Goal: Task Accomplishment & Management: Manage account settings

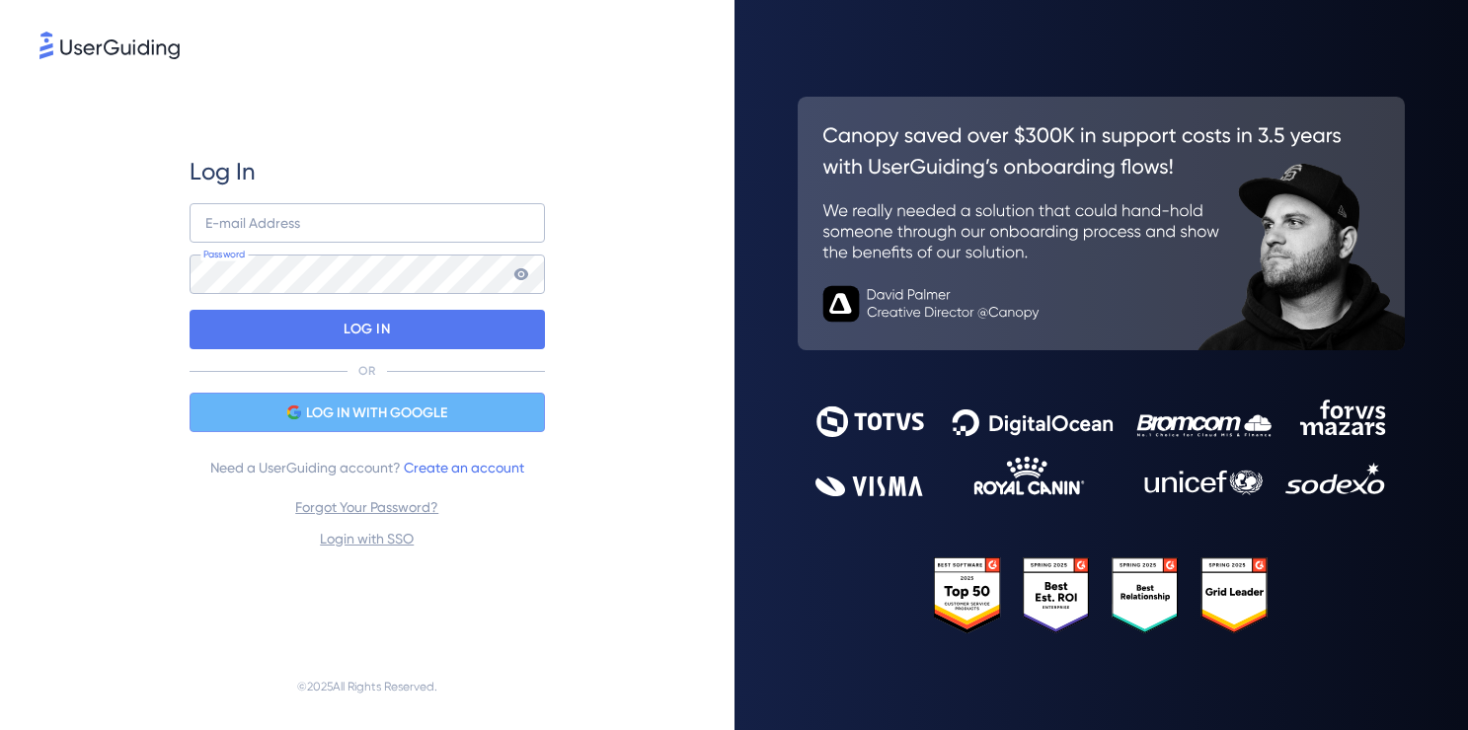
click at [336, 411] on span "LOG IN WITH GOOGLE" at bounding box center [376, 414] width 141 height 24
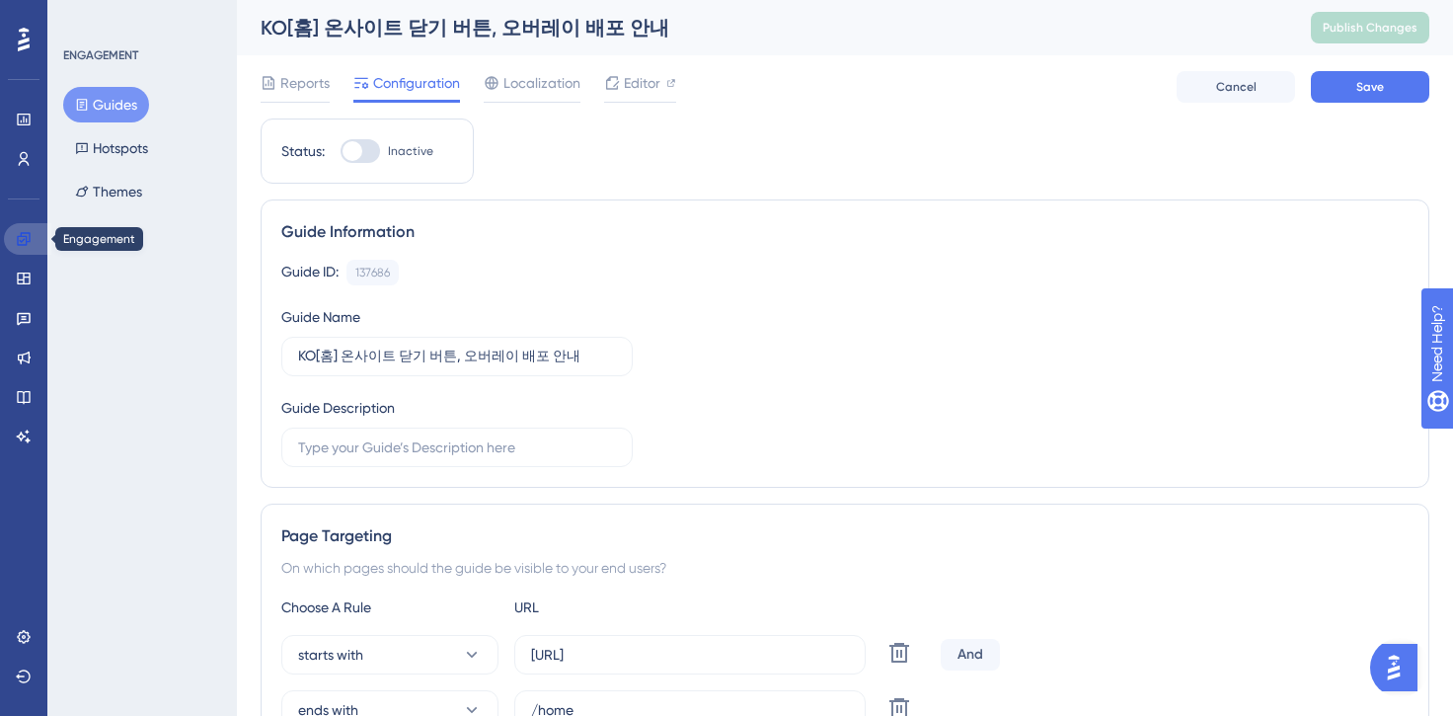
click at [25, 243] on icon at bounding box center [24, 239] width 16 height 16
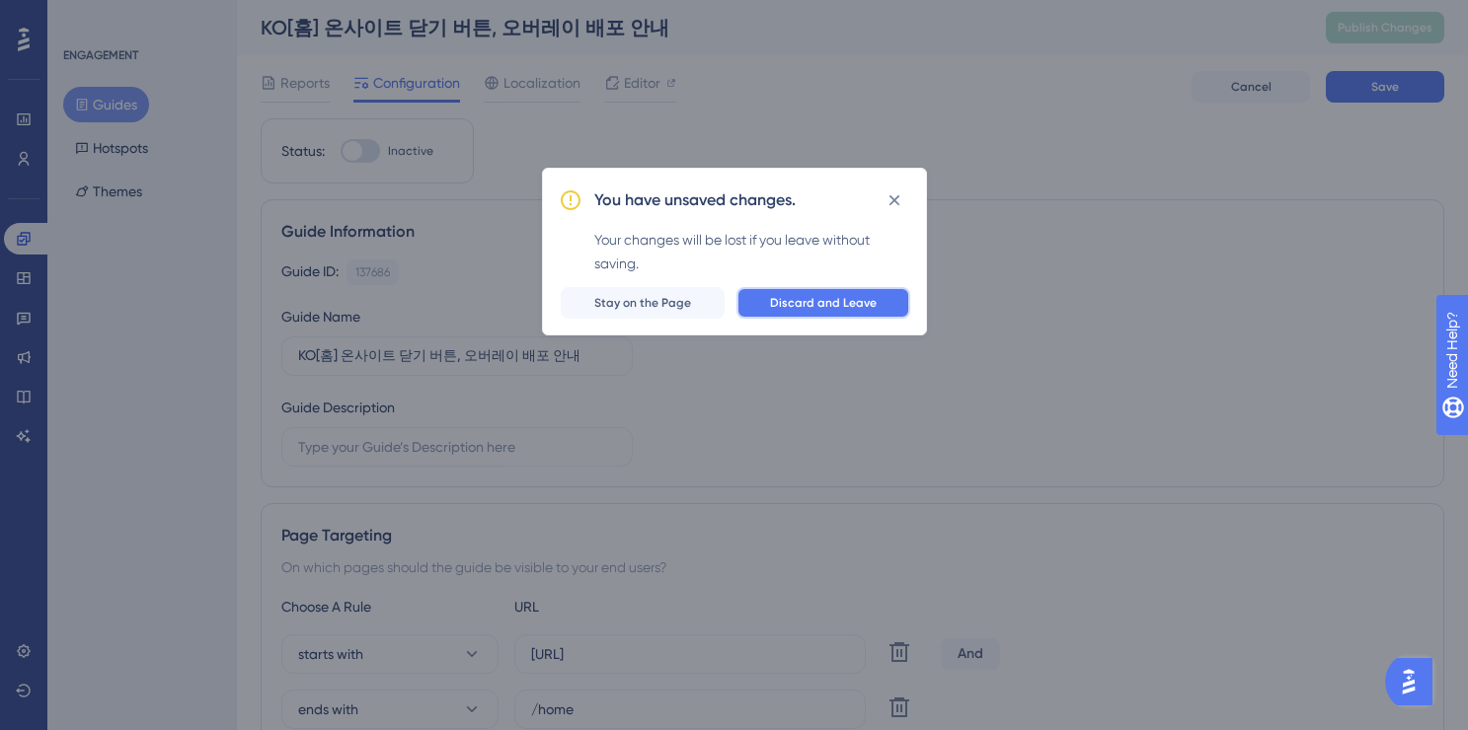
click at [834, 307] on span "Discard and Leave" at bounding box center [823, 303] width 107 height 16
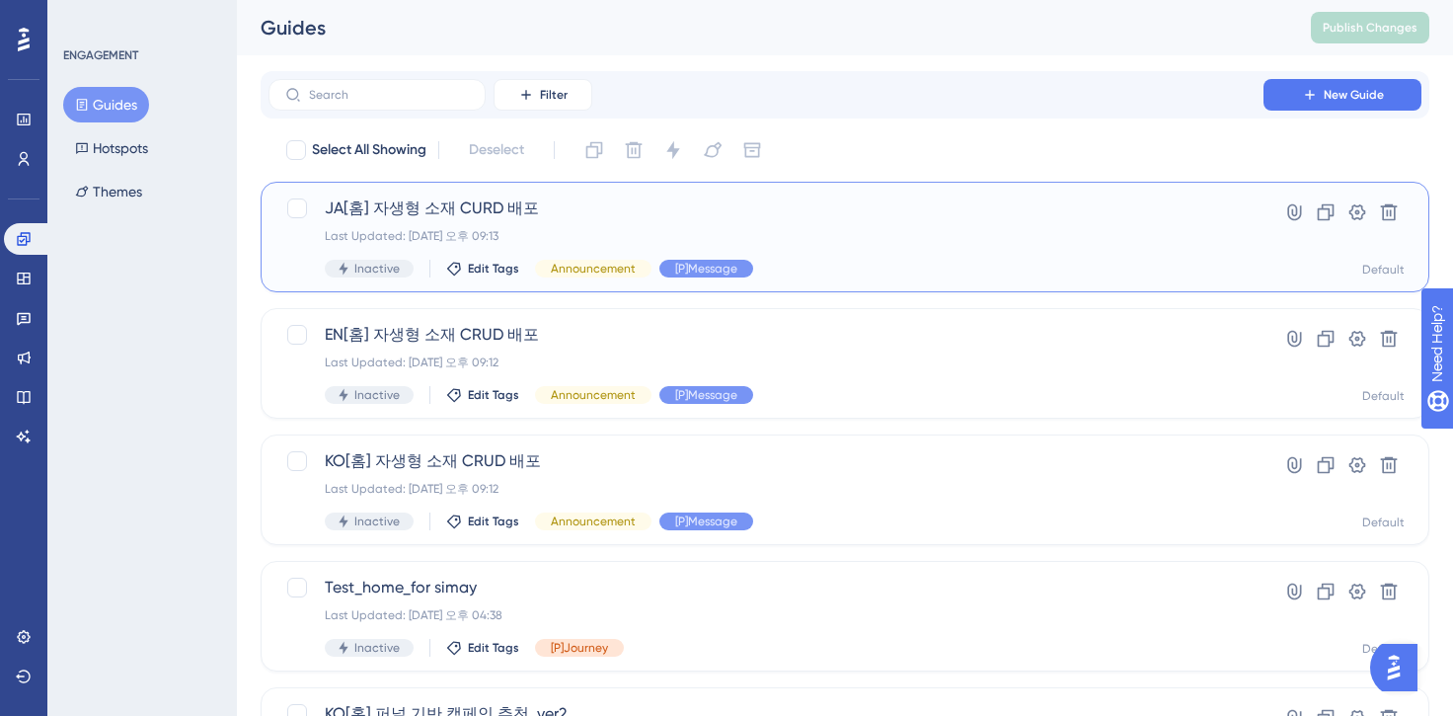
click at [523, 226] on div "JA[홈] 자생형 소재 CURD 배포 Last Updated: [DATE] 오후 09:13 Inactive Edit Tags Announcem…" at bounding box center [766, 236] width 882 height 81
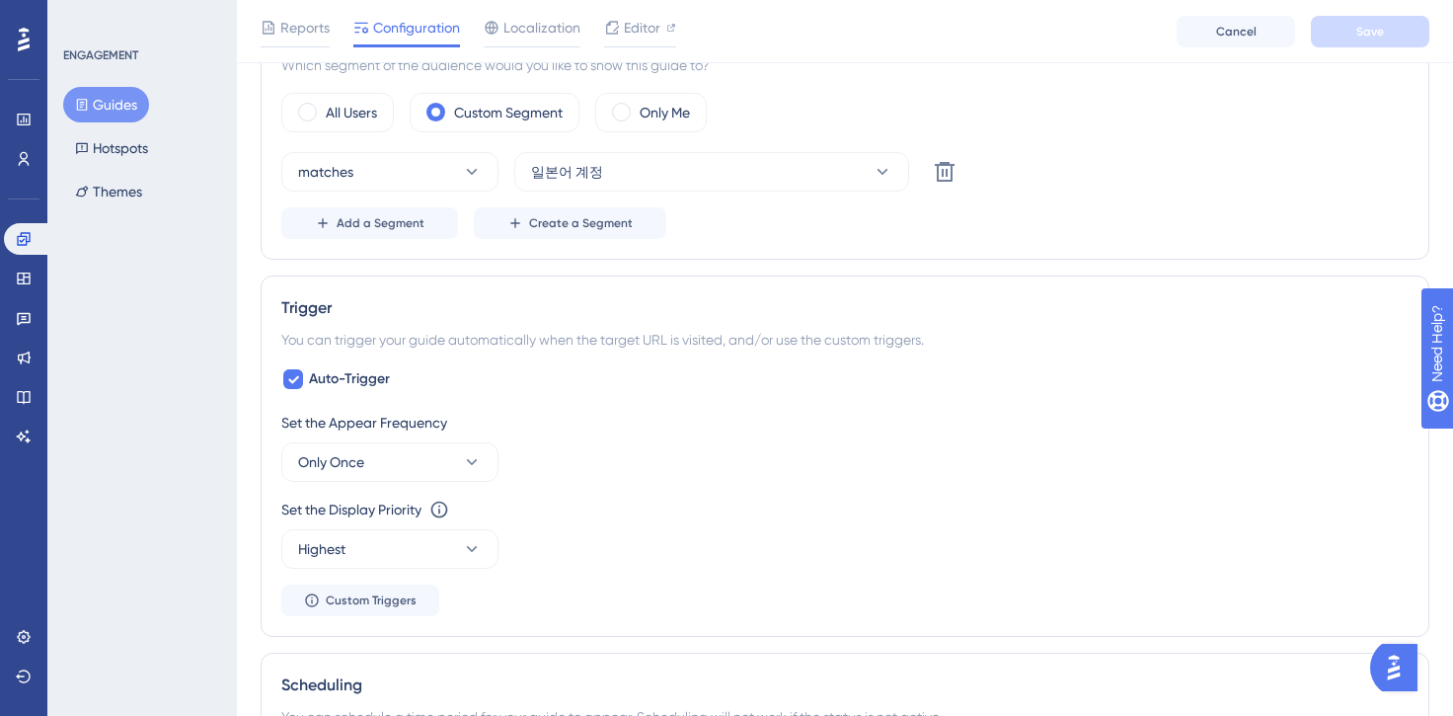
scroll to position [1178, 0]
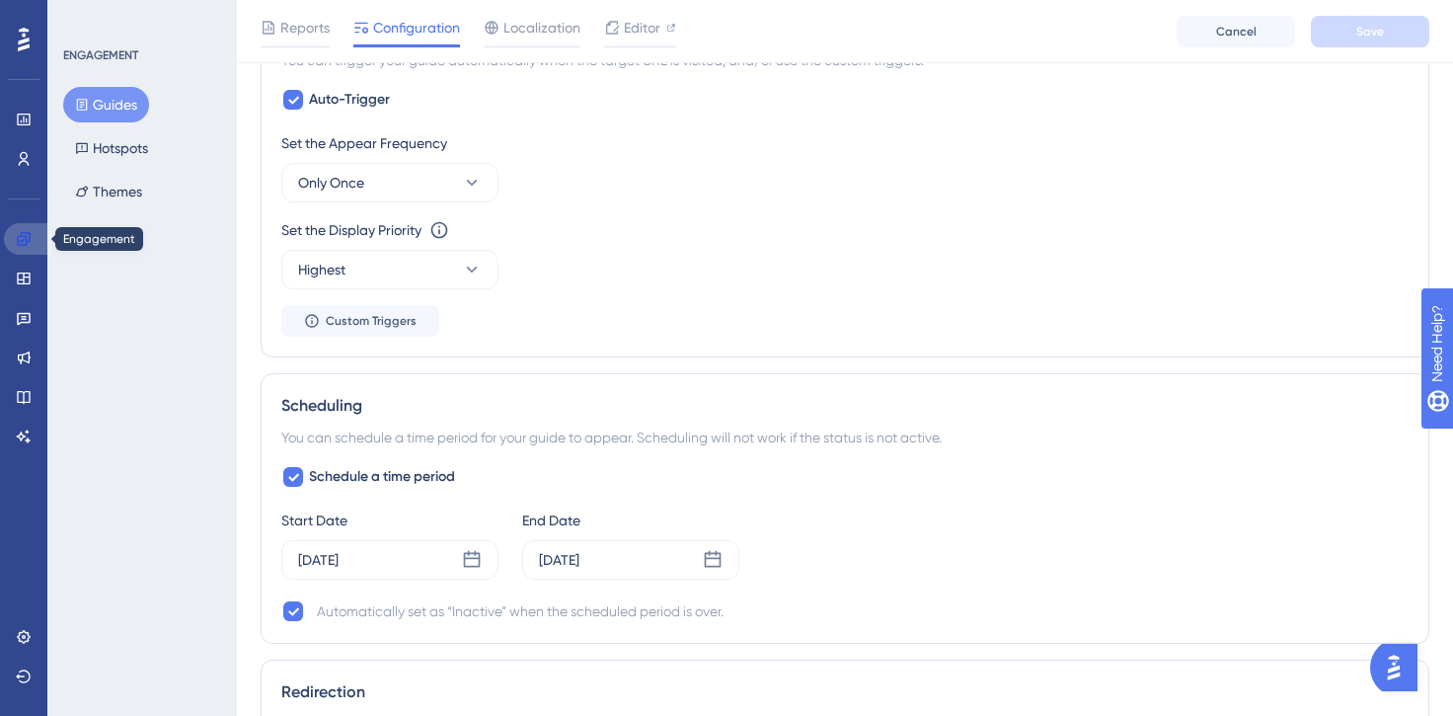
click at [38, 245] on link at bounding box center [27, 239] width 47 height 32
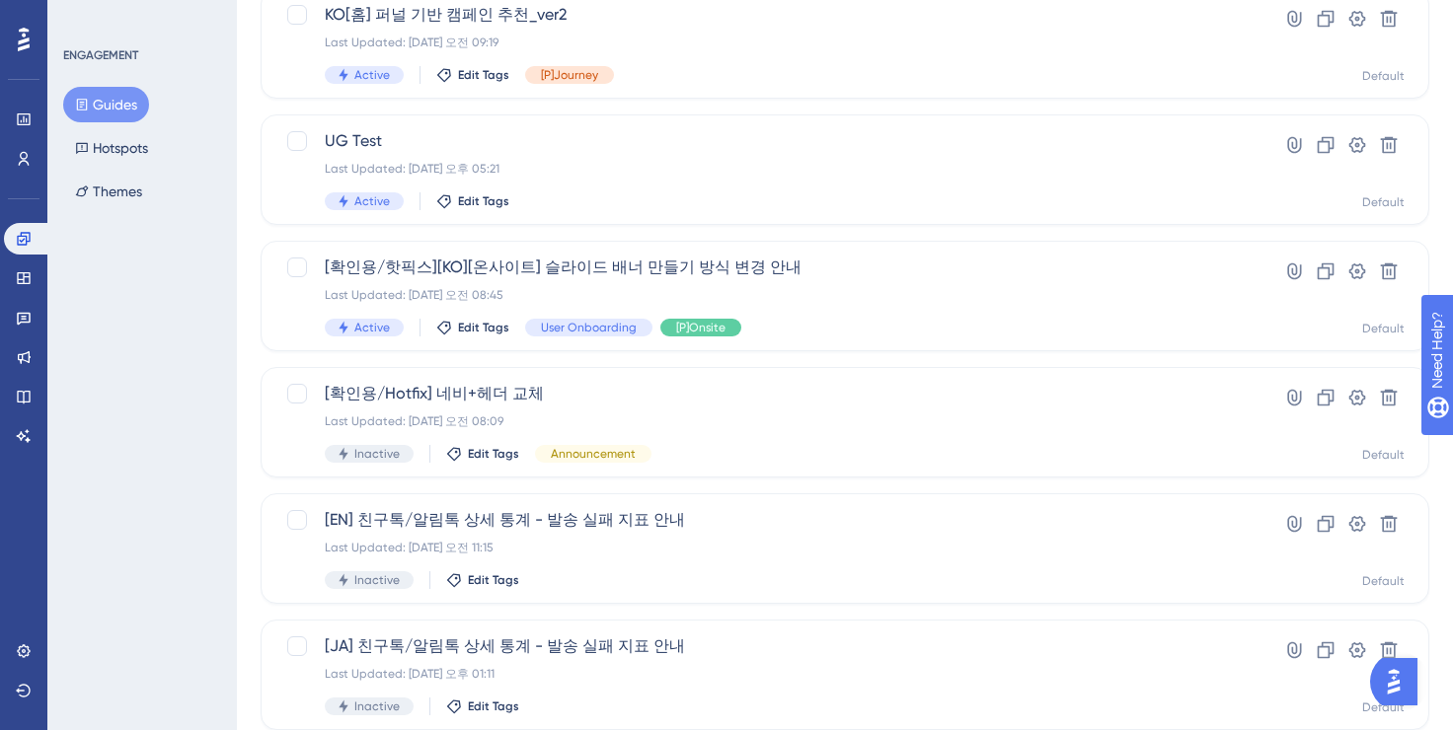
scroll to position [789, 0]
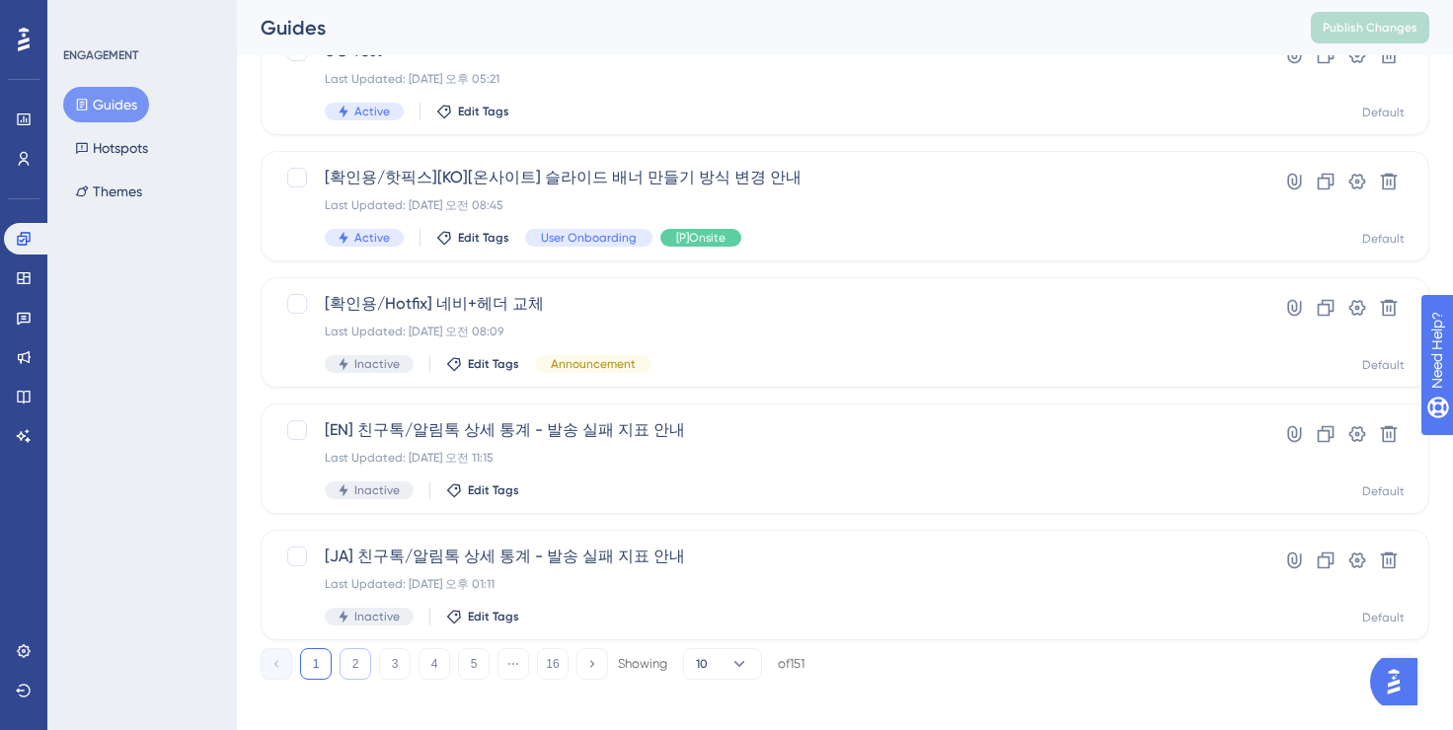
click at [359, 663] on button "2" at bounding box center [356, 664] width 32 height 32
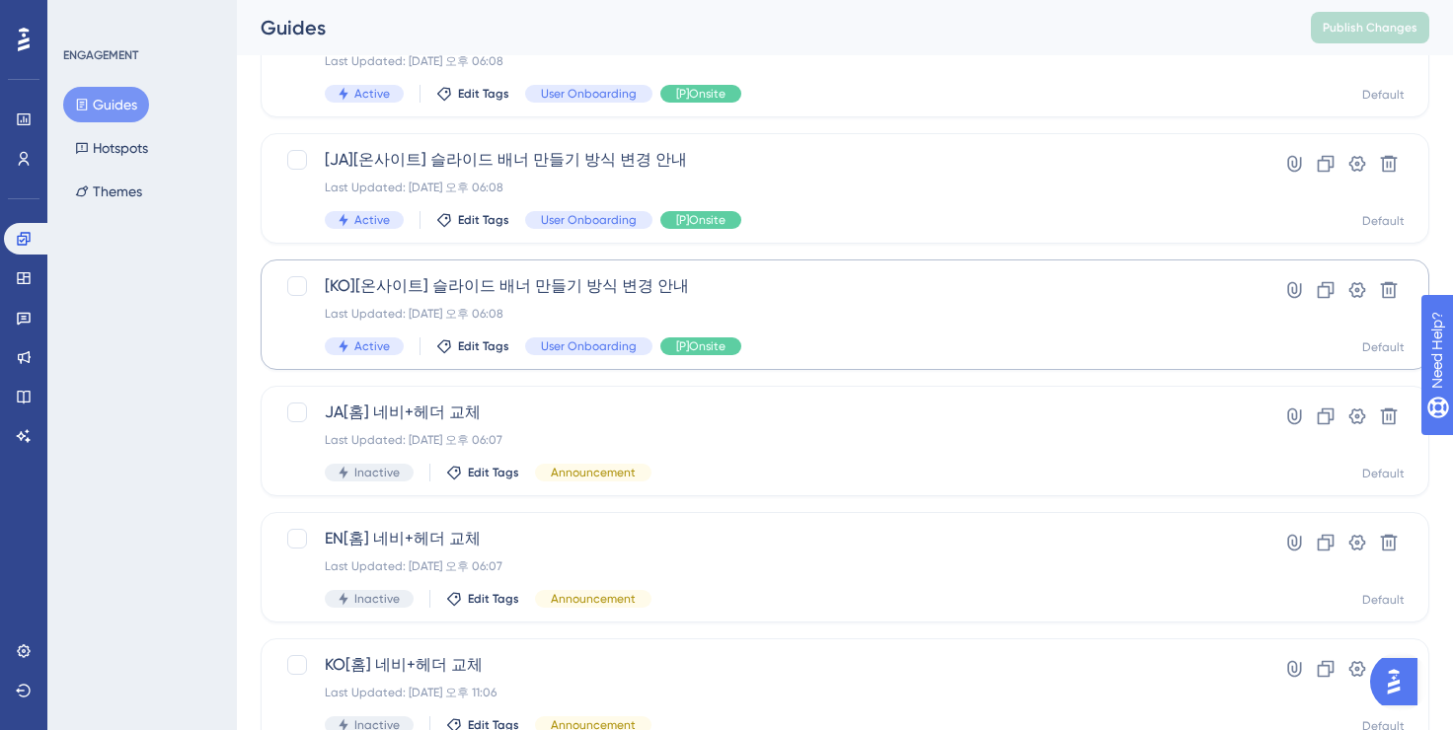
scroll to position [577, 0]
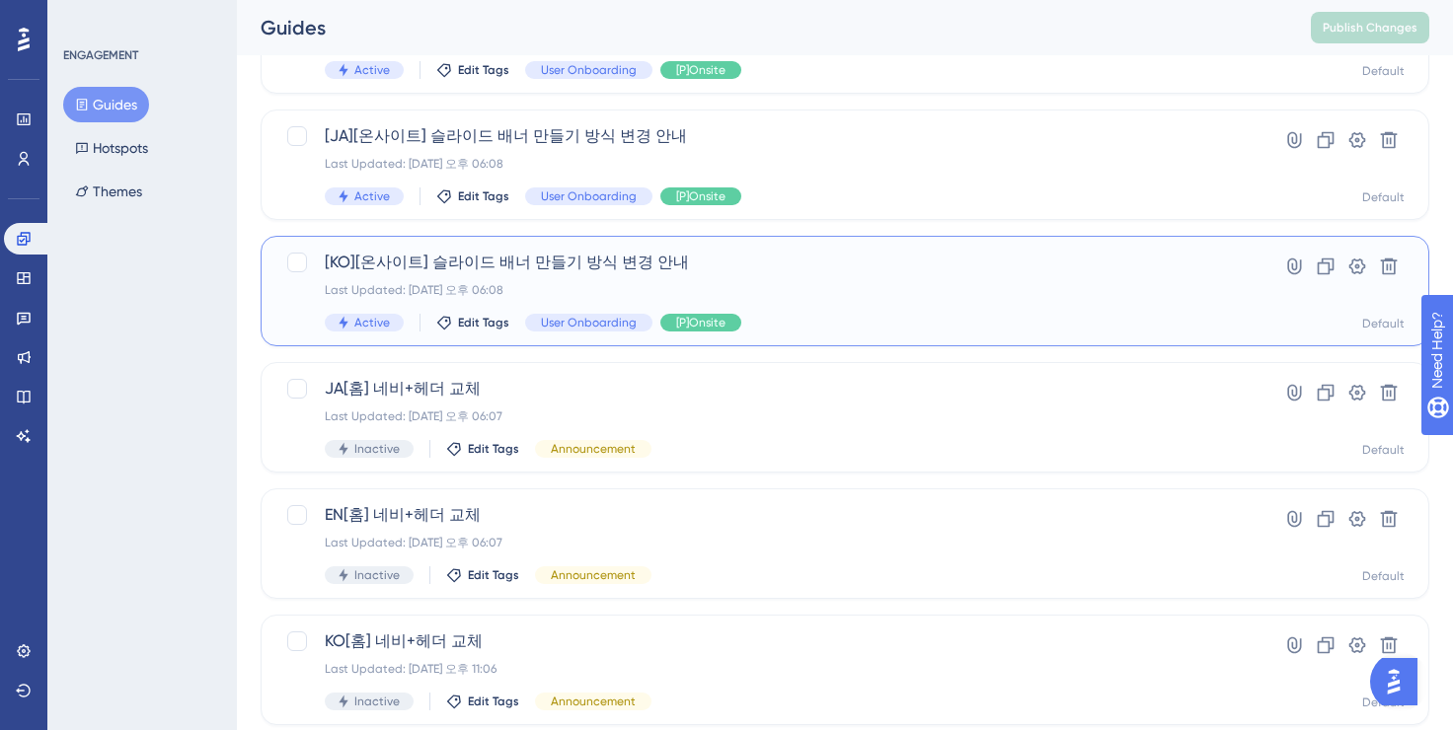
click at [536, 274] on div "[KO][온사이트] 슬라이드 배너 만들기 방식 변경 안내 Last Updated: [DATE] 오후 06:08 Active Edit Tags …" at bounding box center [766, 291] width 882 height 81
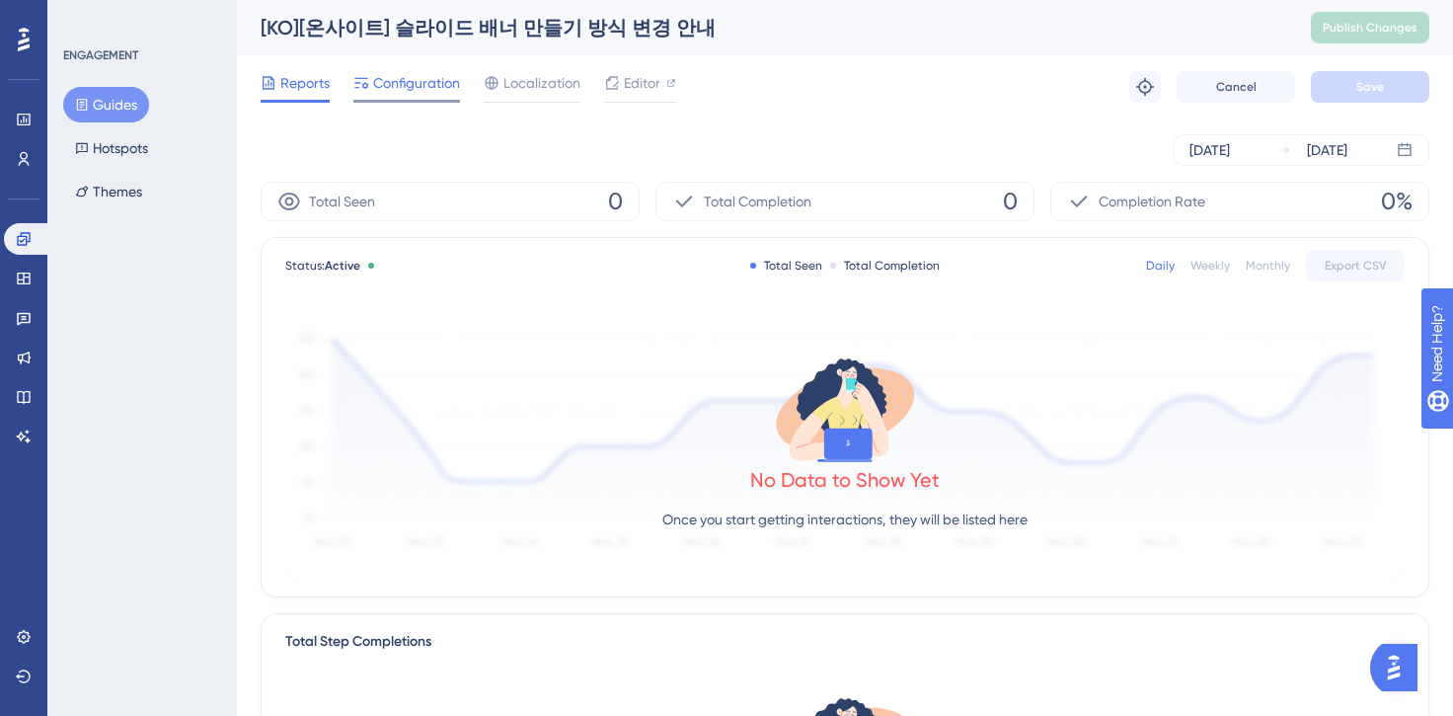
click at [410, 78] on span "Configuration" at bounding box center [416, 83] width 87 height 24
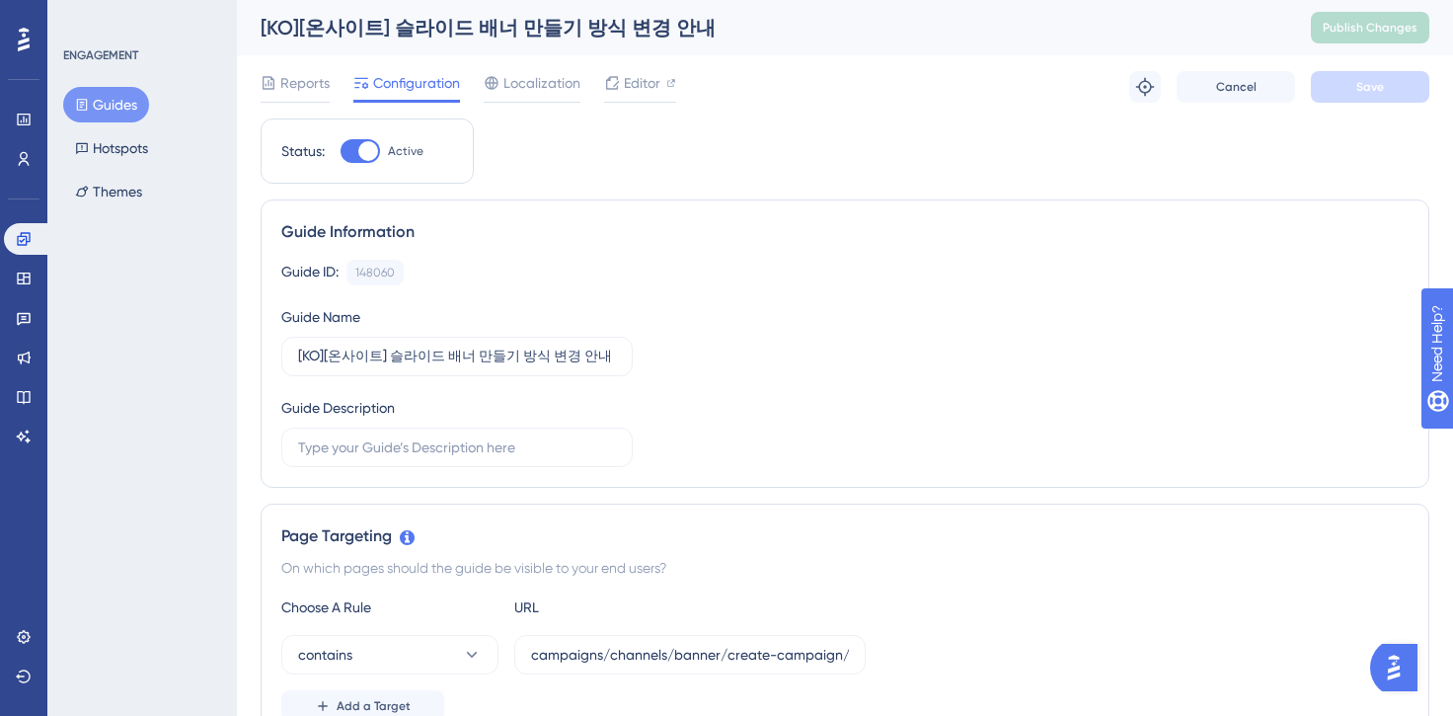
click at [364, 151] on div at bounding box center [368, 151] width 20 height 20
click at [340, 151] on input "Active" at bounding box center [340, 151] width 1 height 1
checkbox input "false"
click at [1371, 92] on span "Save" at bounding box center [1370, 87] width 28 height 16
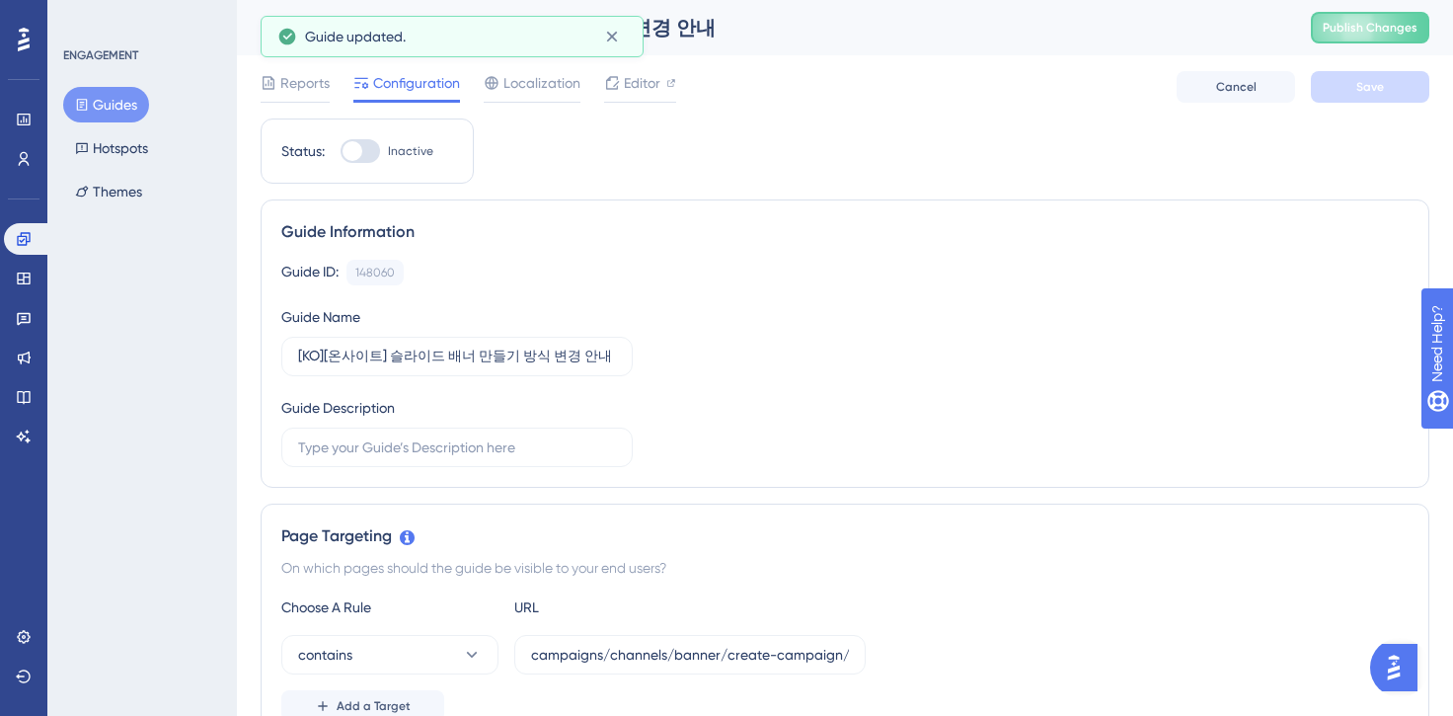
click at [119, 105] on button "Guides" at bounding box center [106, 105] width 86 height 36
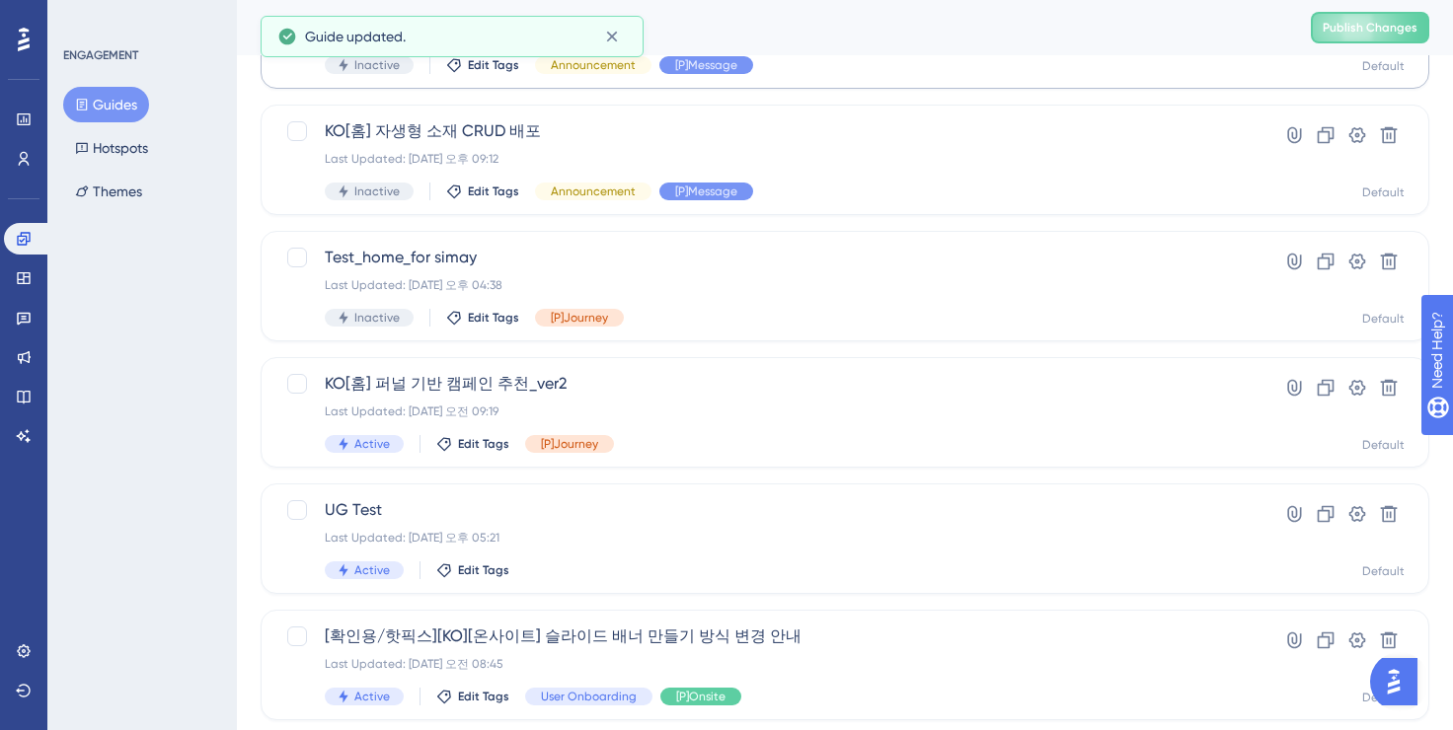
scroll to position [801, 0]
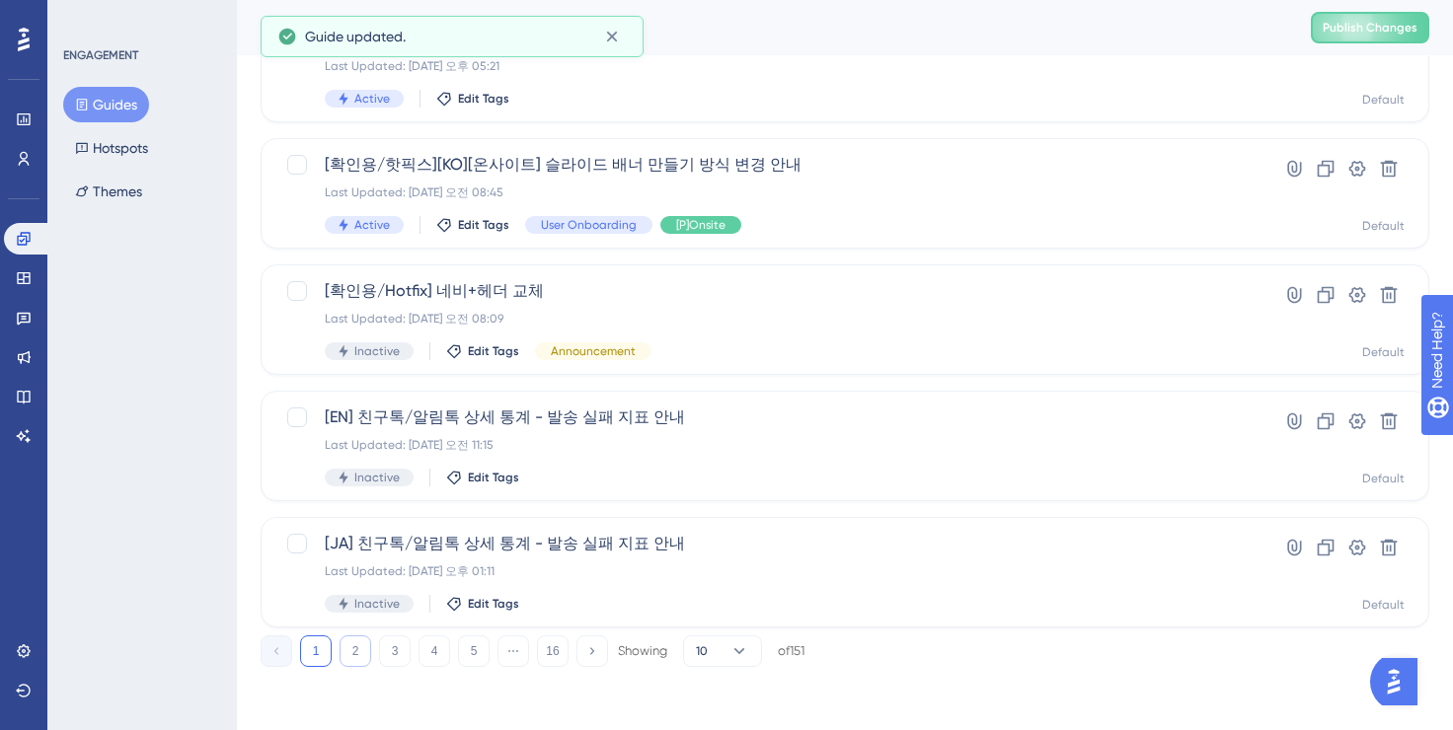
click at [364, 655] on button "2" at bounding box center [356, 652] width 32 height 32
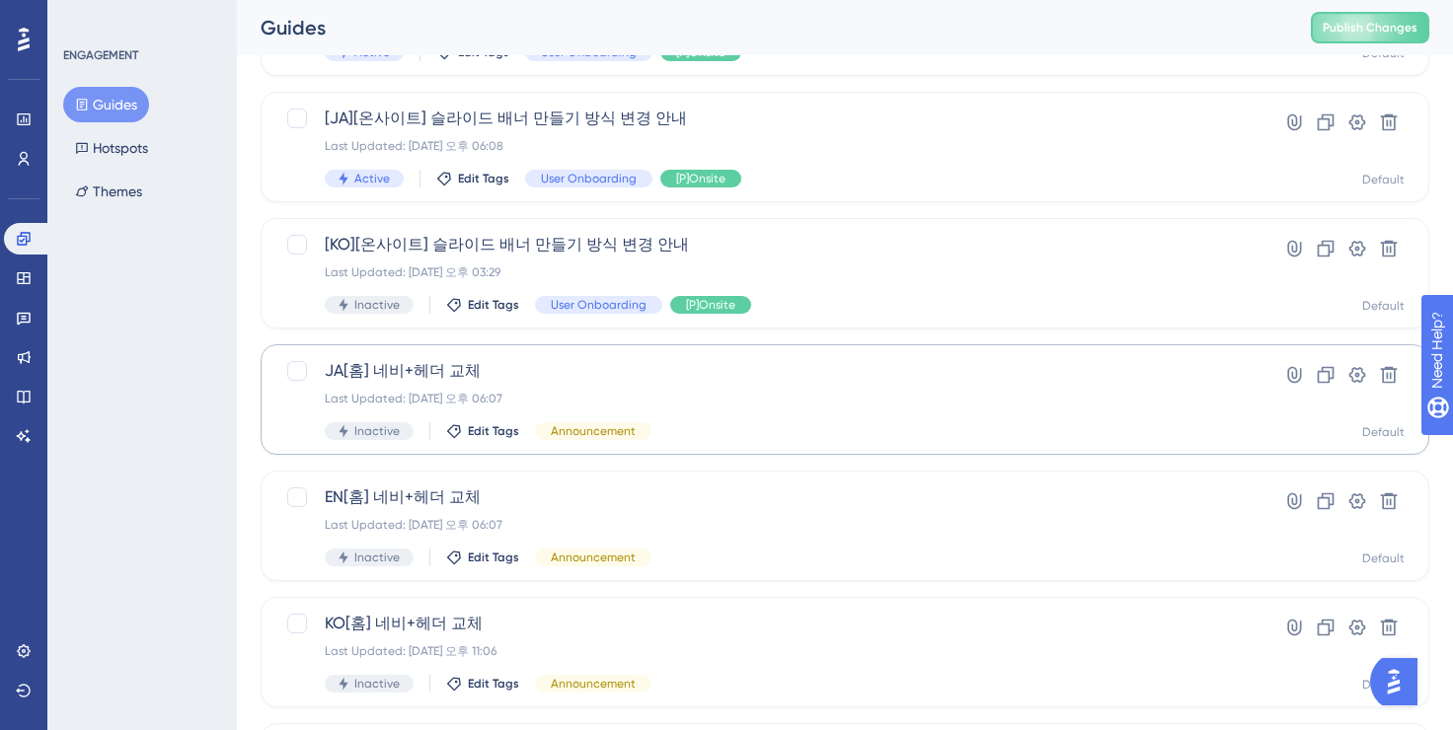
scroll to position [585, 0]
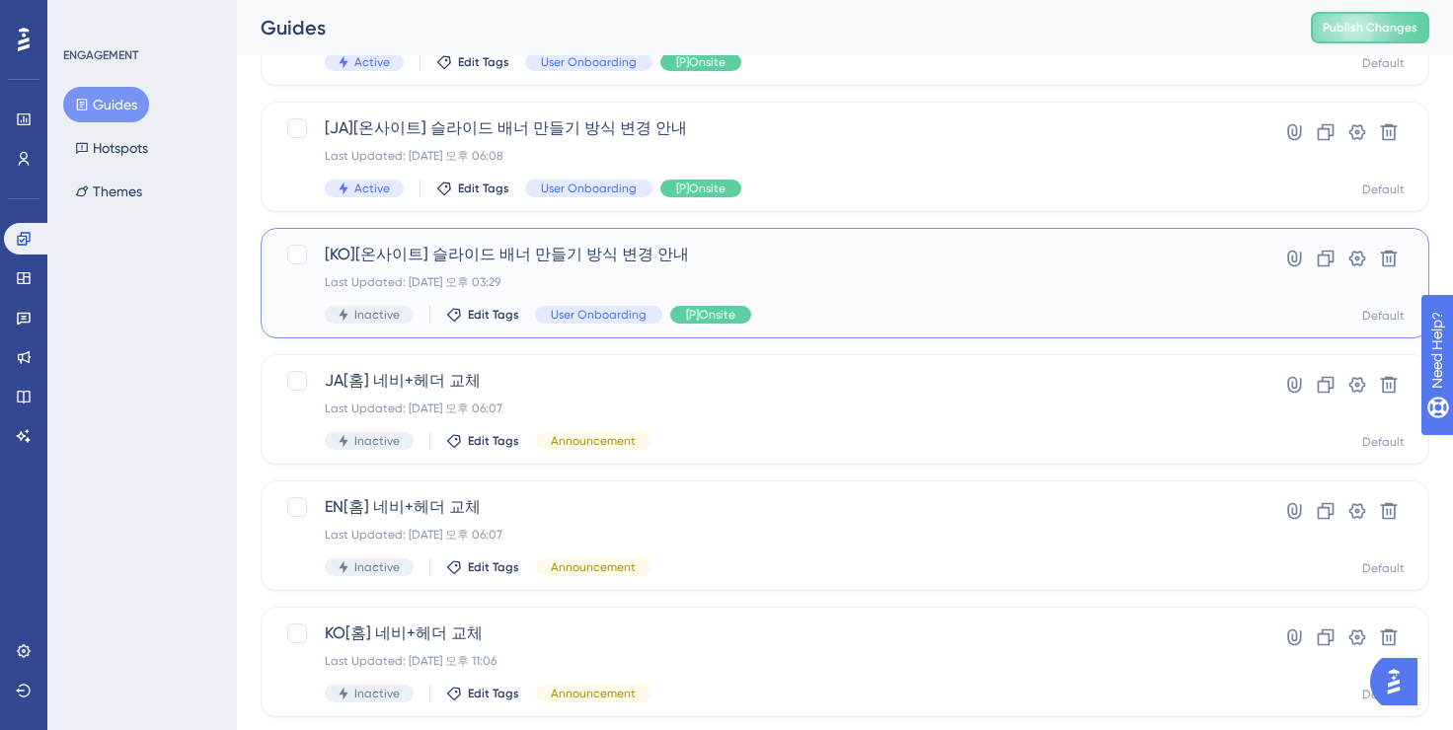
click at [539, 283] on div "Last Updated: [DATE] 오후 03:29" at bounding box center [766, 282] width 882 height 16
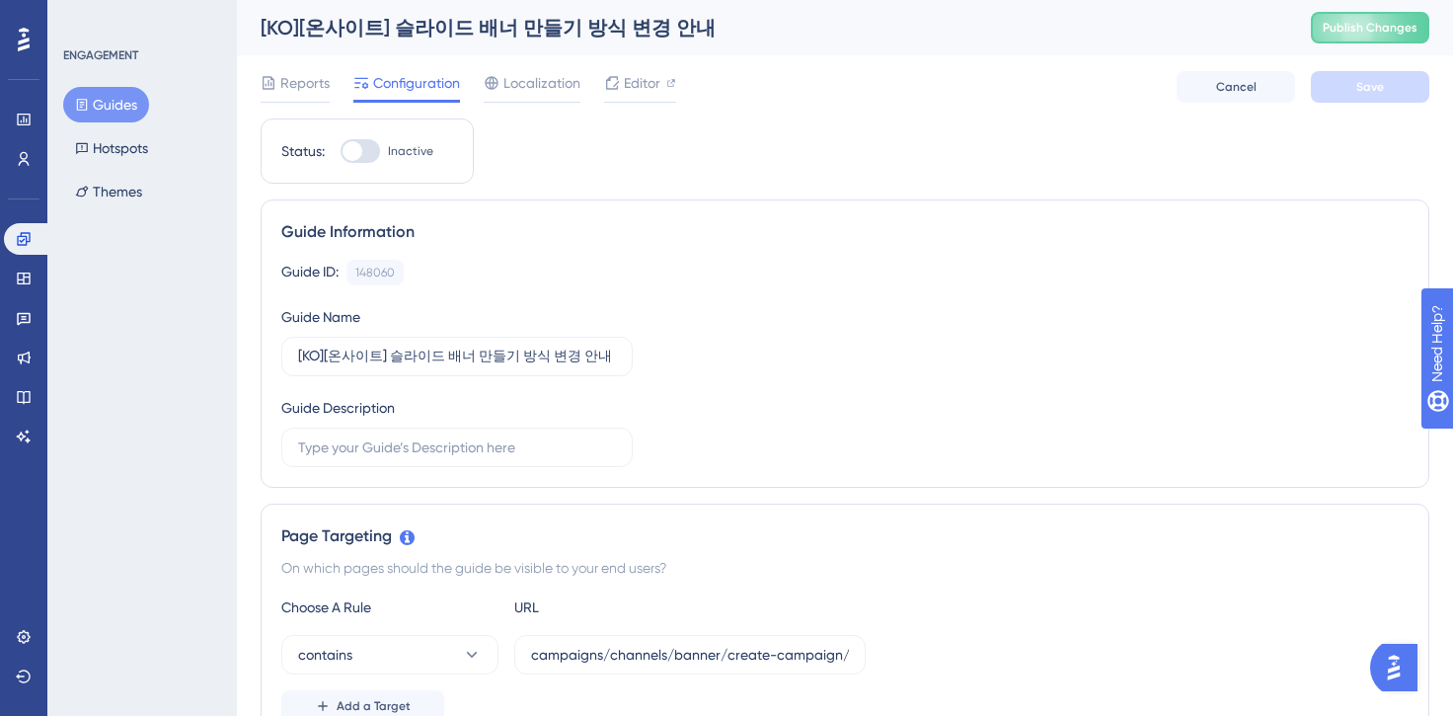
click at [110, 114] on button "Guides" at bounding box center [106, 105] width 86 height 36
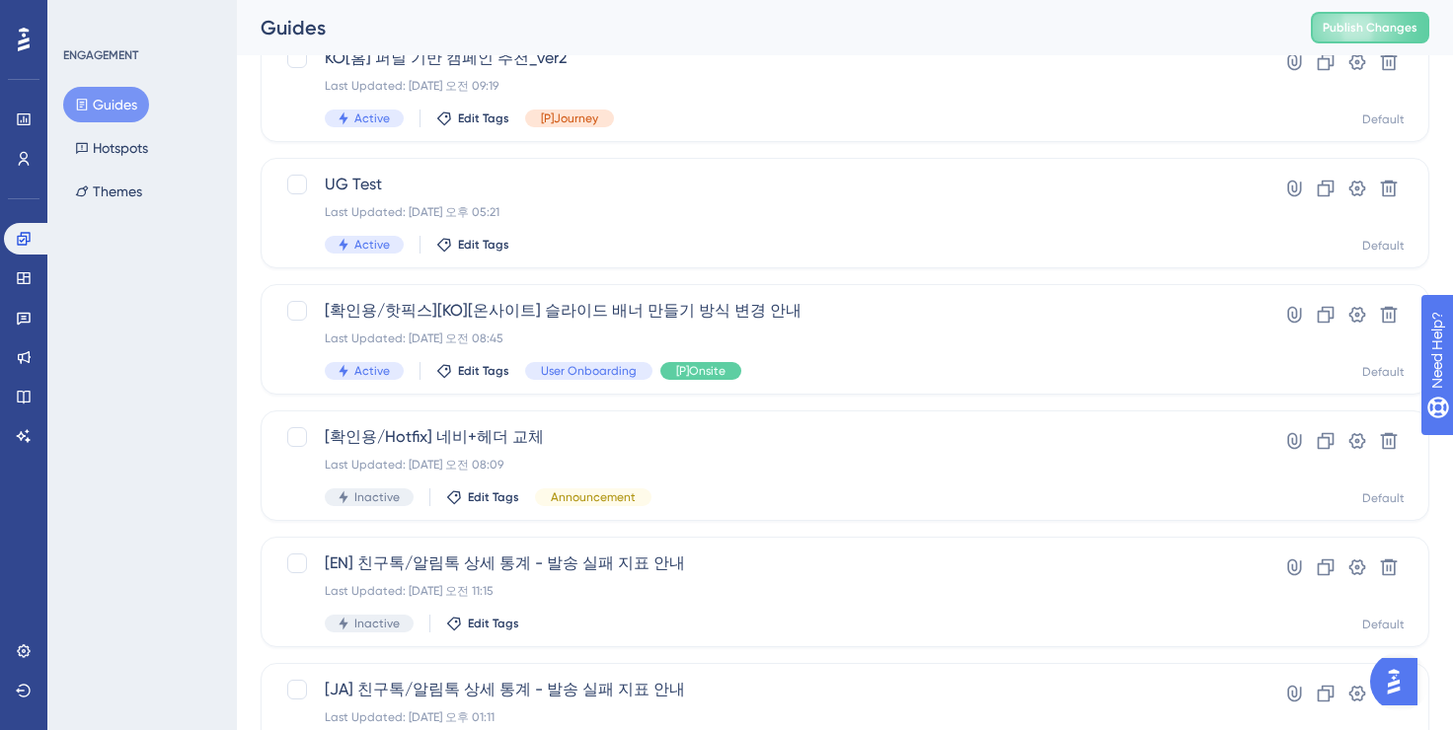
scroll to position [801, 0]
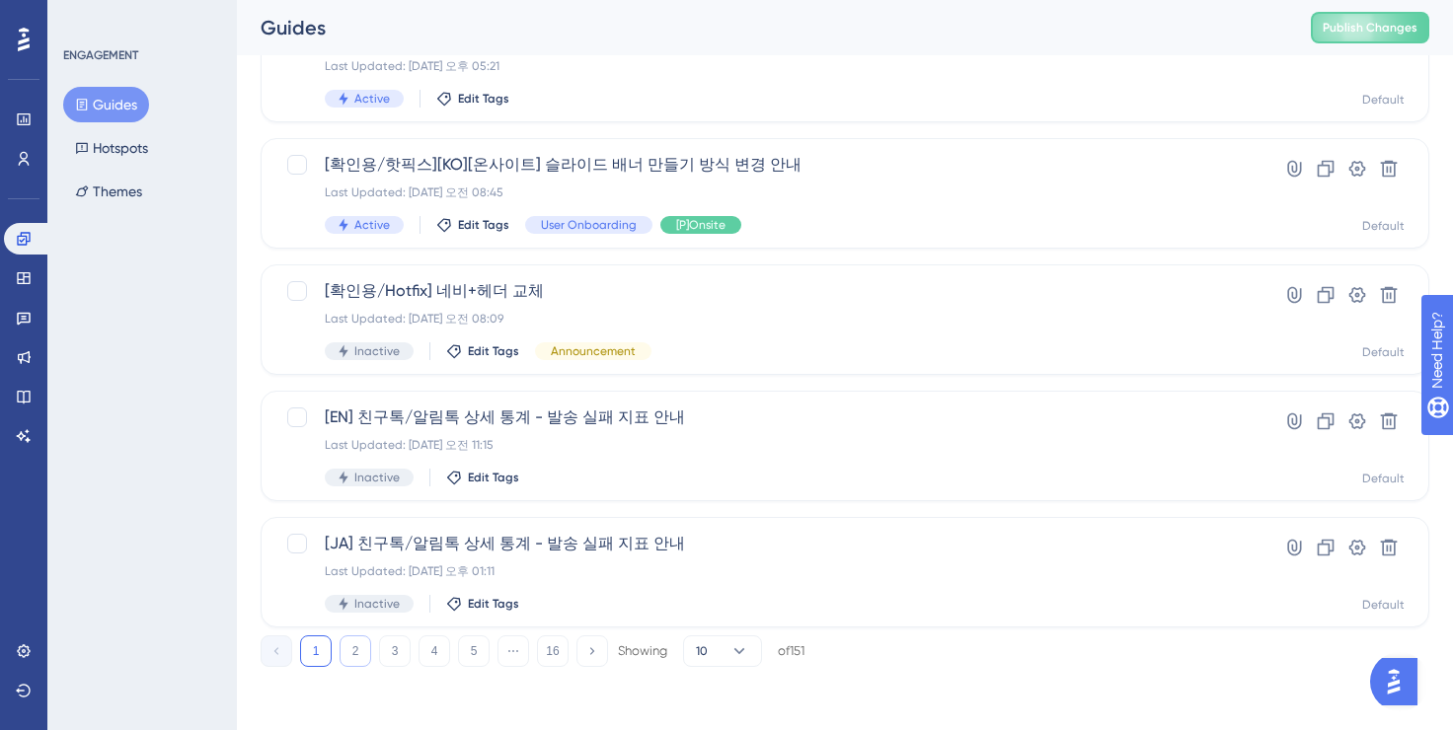
click at [368, 654] on button "2" at bounding box center [356, 652] width 32 height 32
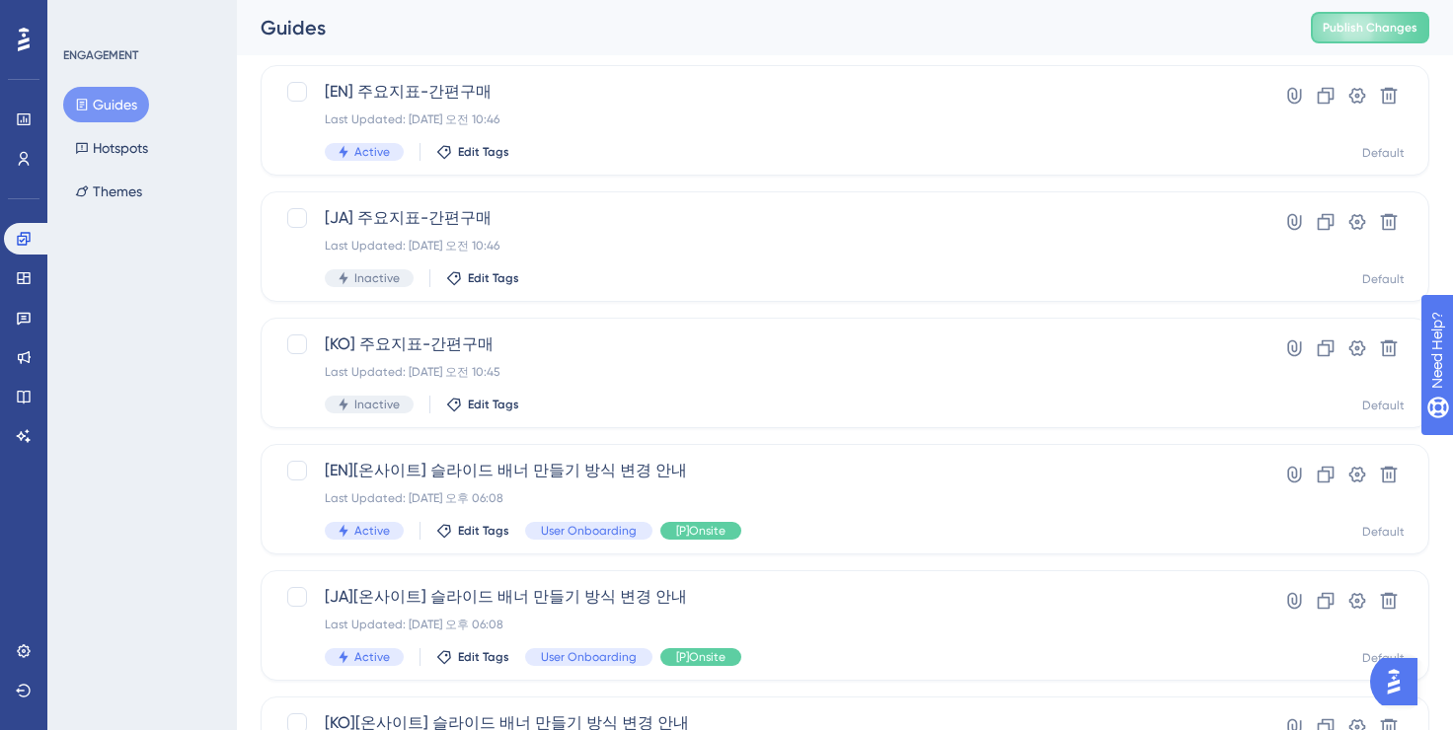
scroll to position [148, 0]
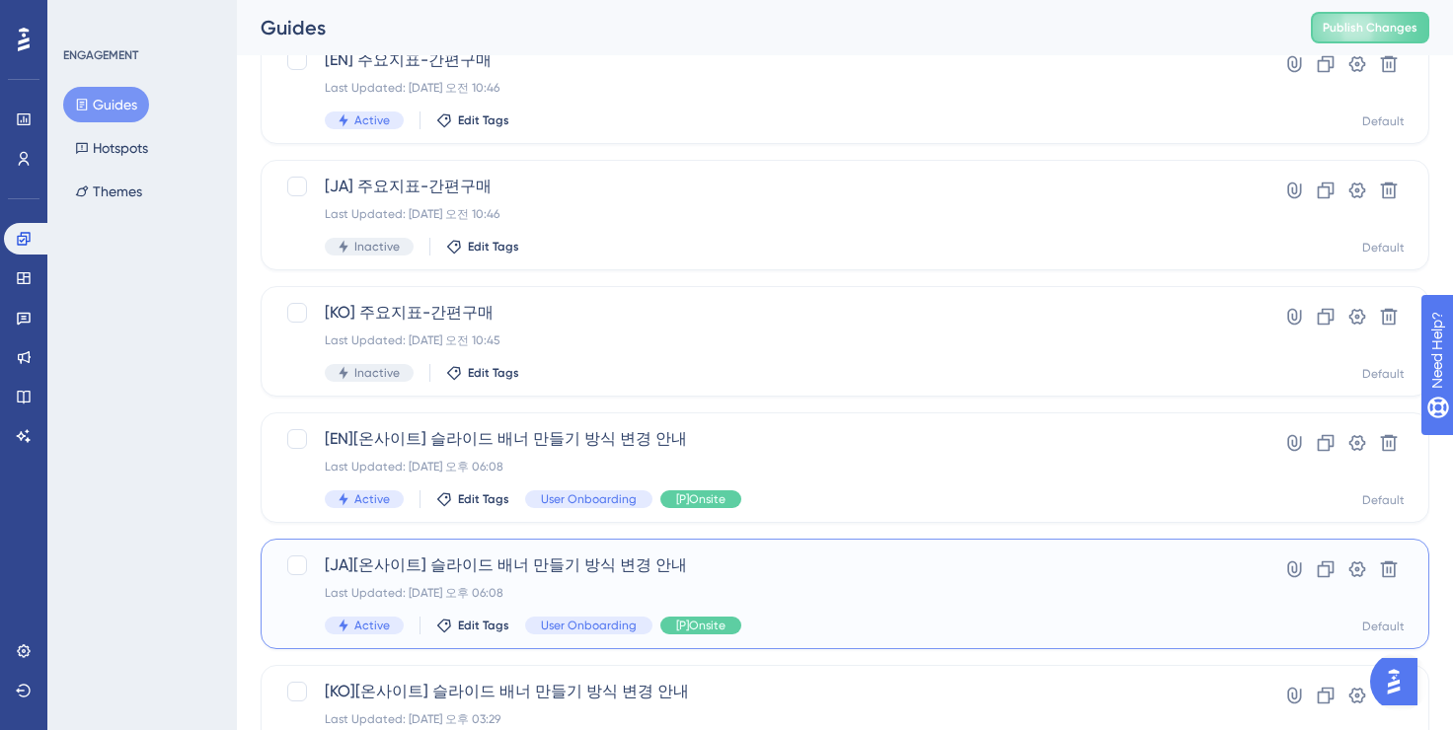
click at [483, 567] on span "[JA][온사이트] 슬라이드 배너 만들기 방식 변경 안내" at bounding box center [766, 566] width 882 height 24
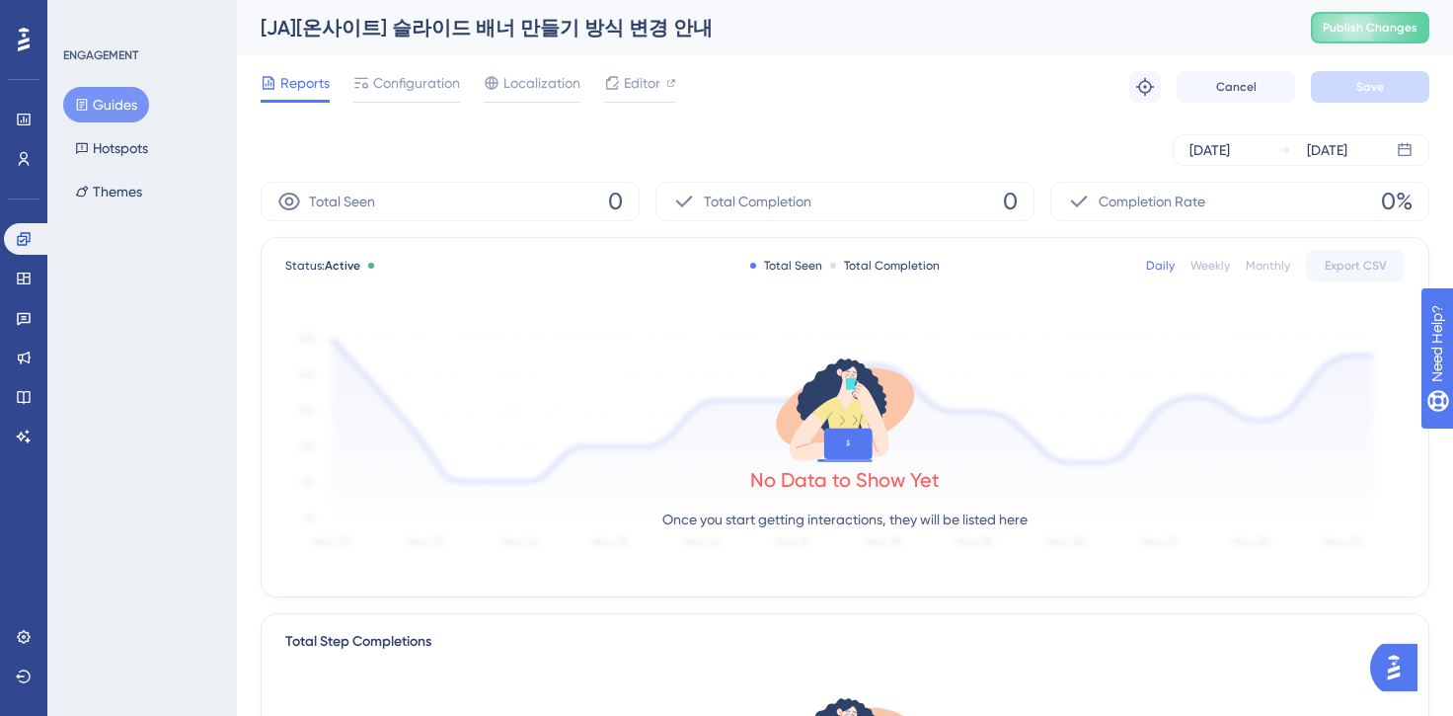
click at [403, 103] on div "Reports Configuration Localization Editor Troubleshoot Cancel Save" at bounding box center [845, 86] width 1169 height 63
click at [415, 89] on span "Configuration" at bounding box center [416, 83] width 87 height 24
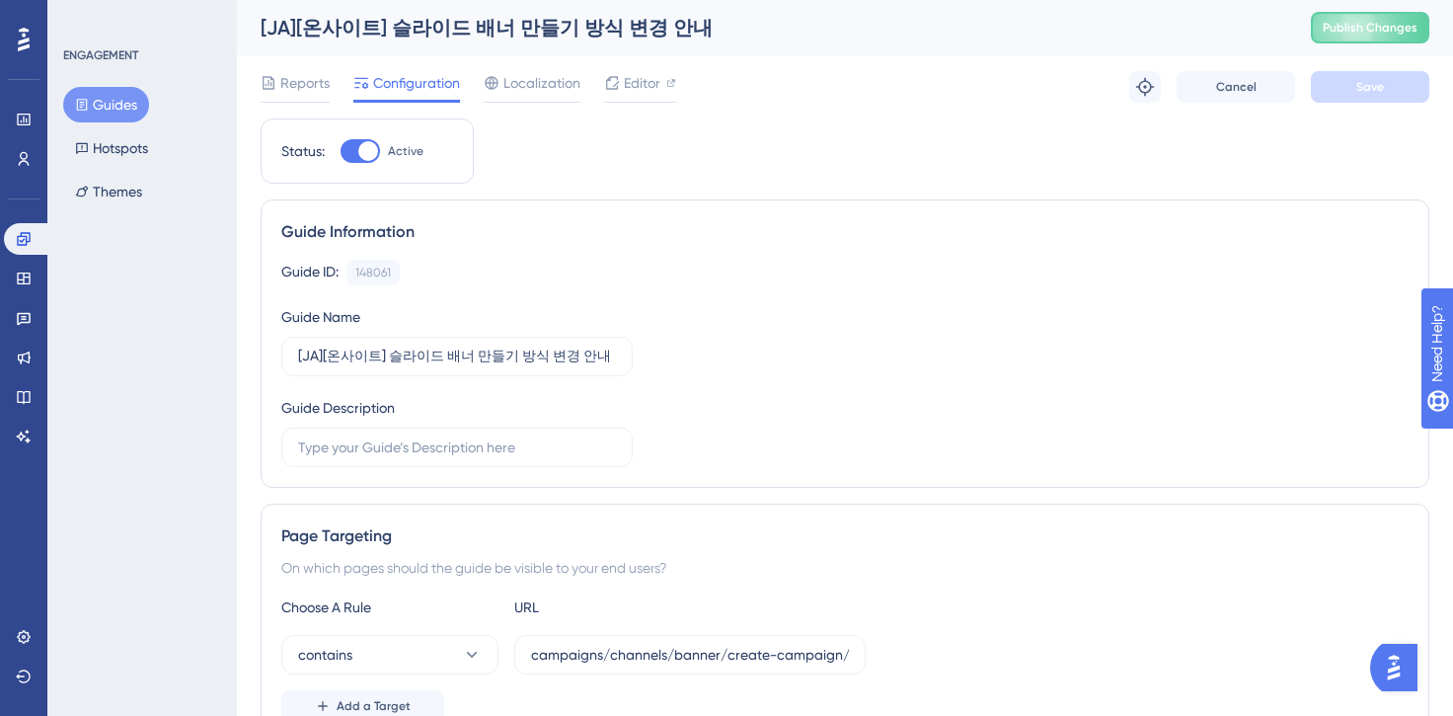
click at [358, 154] on div at bounding box center [359, 151] width 39 height 24
click at [340, 152] on input "Active" at bounding box center [340, 151] width 1 height 1
checkbox input "false"
click at [1342, 85] on button "Save" at bounding box center [1370, 87] width 118 height 32
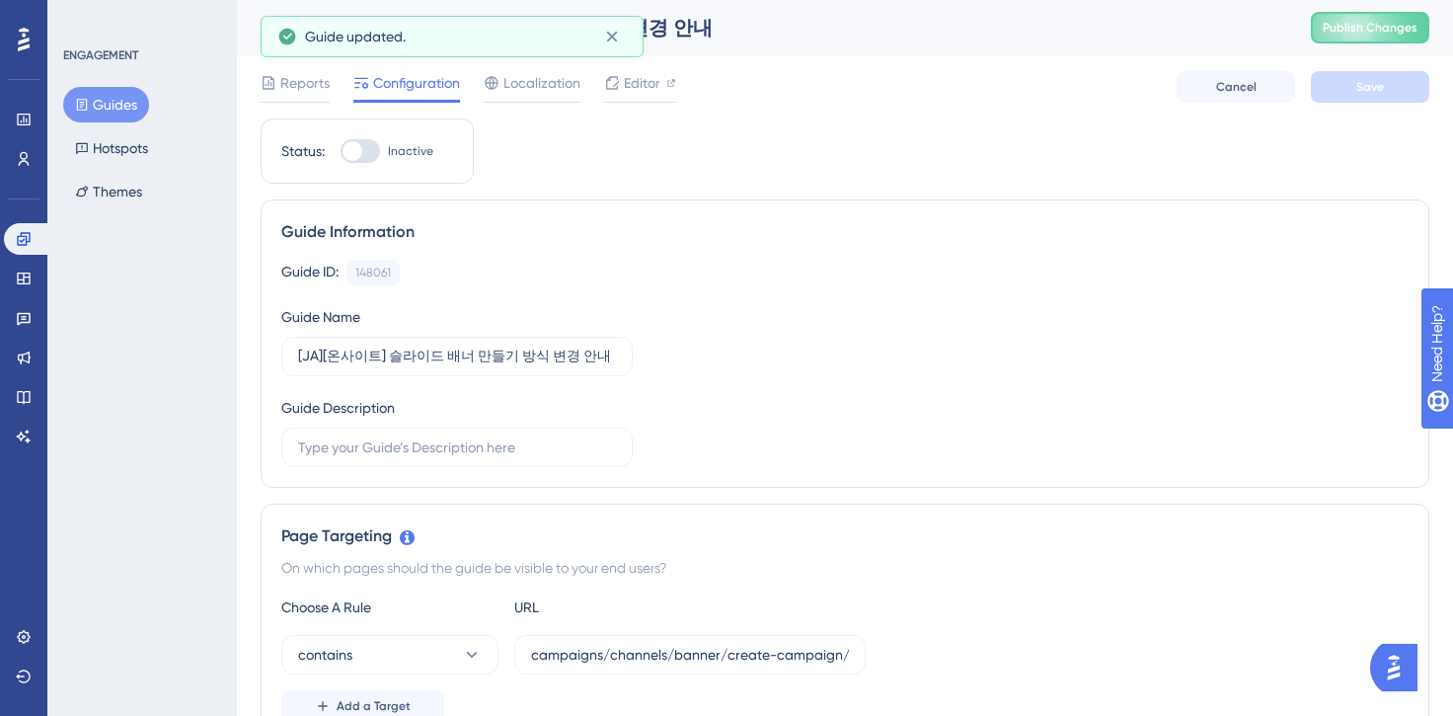
click at [129, 108] on button "Guides" at bounding box center [106, 105] width 86 height 36
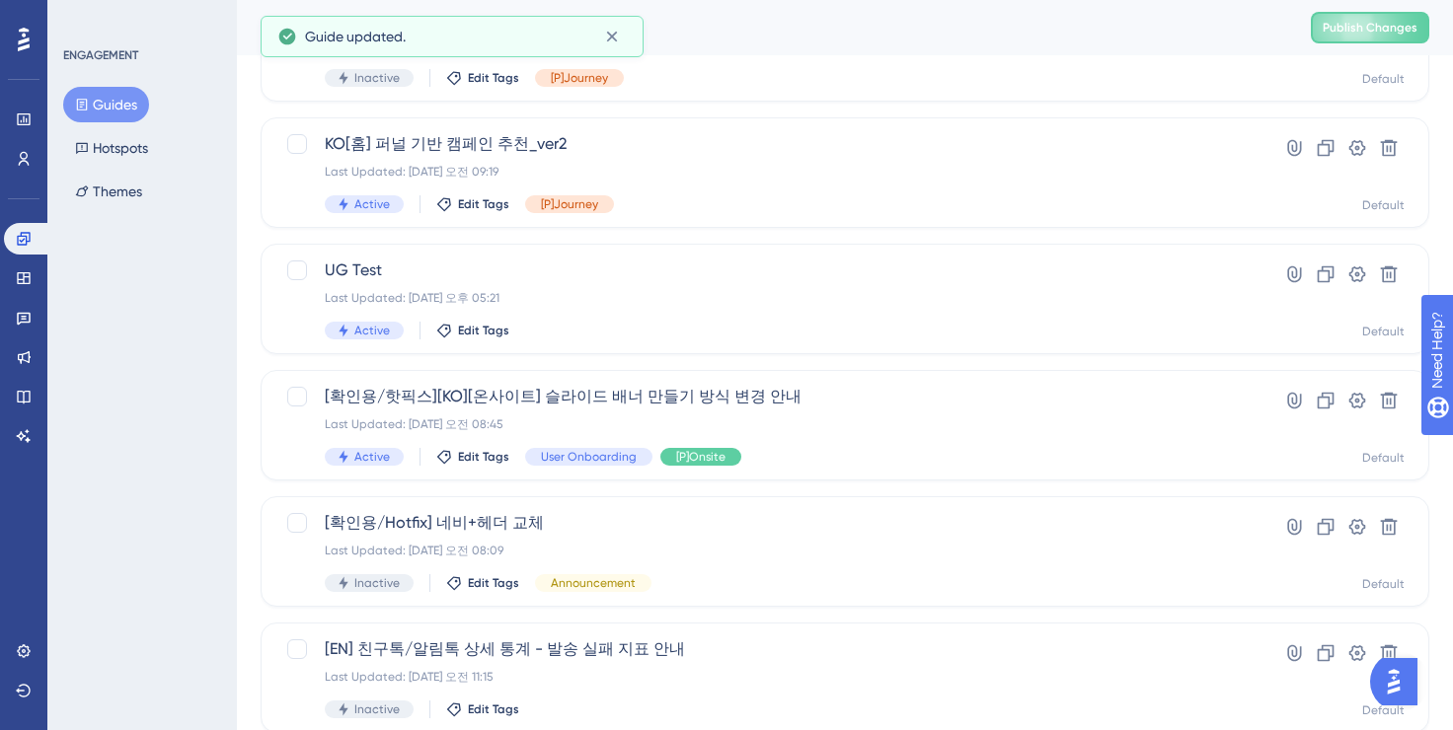
scroll to position [801, 0]
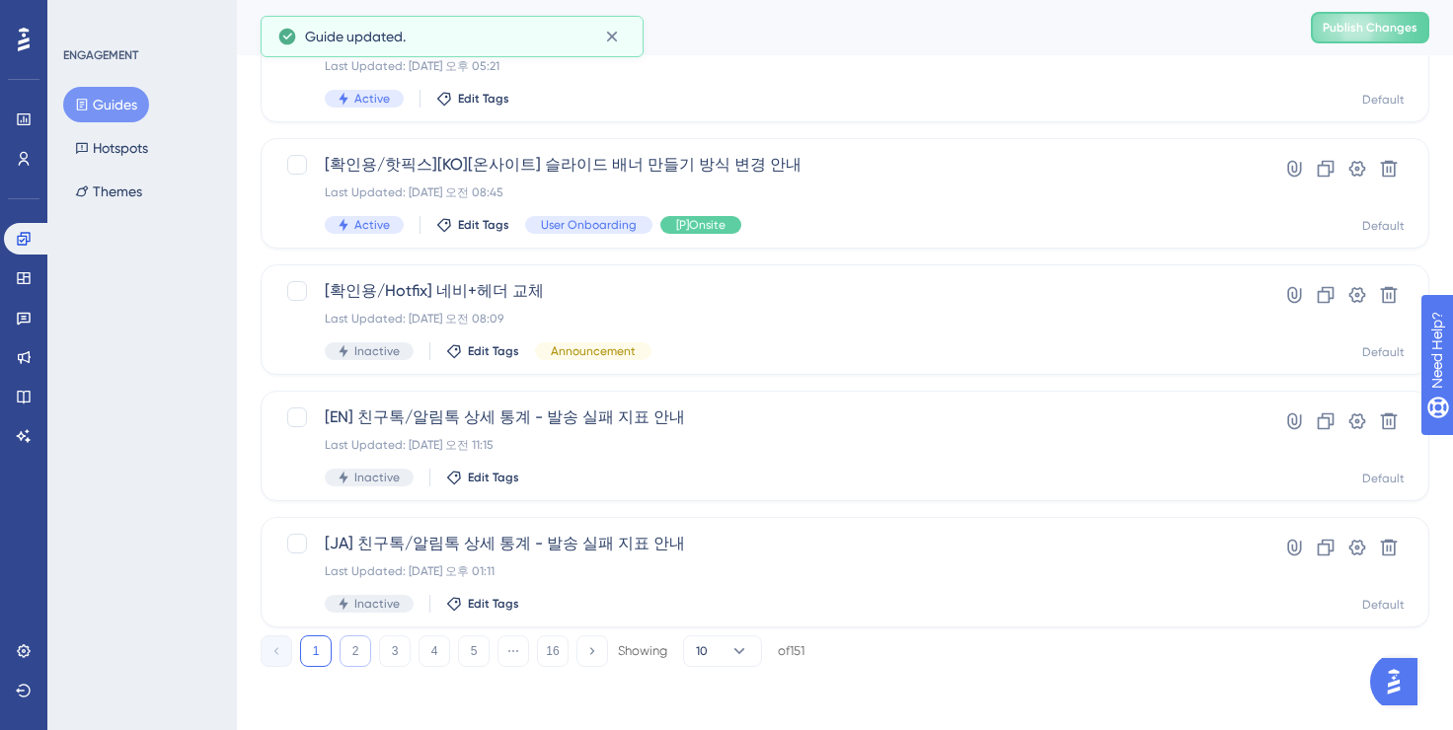
click at [359, 644] on button "2" at bounding box center [356, 652] width 32 height 32
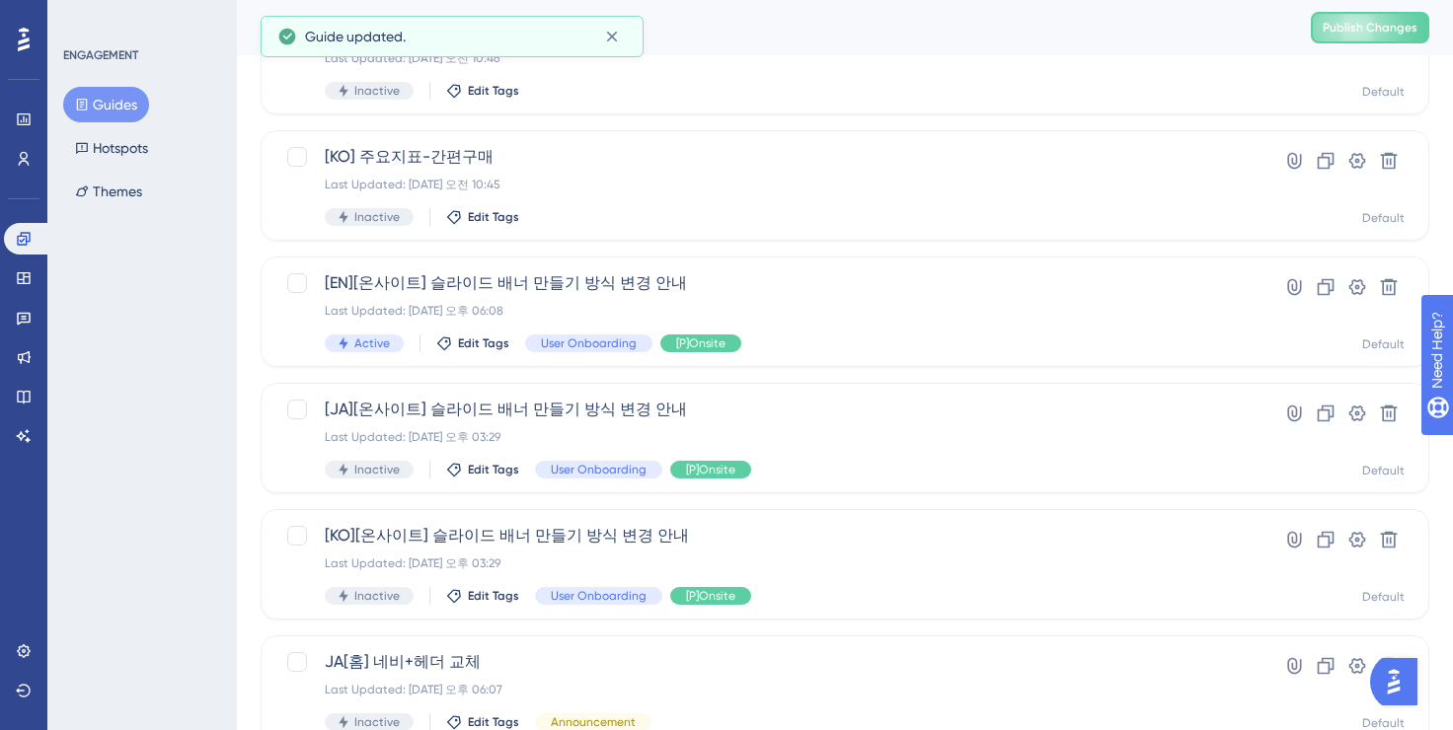
scroll to position [307, 0]
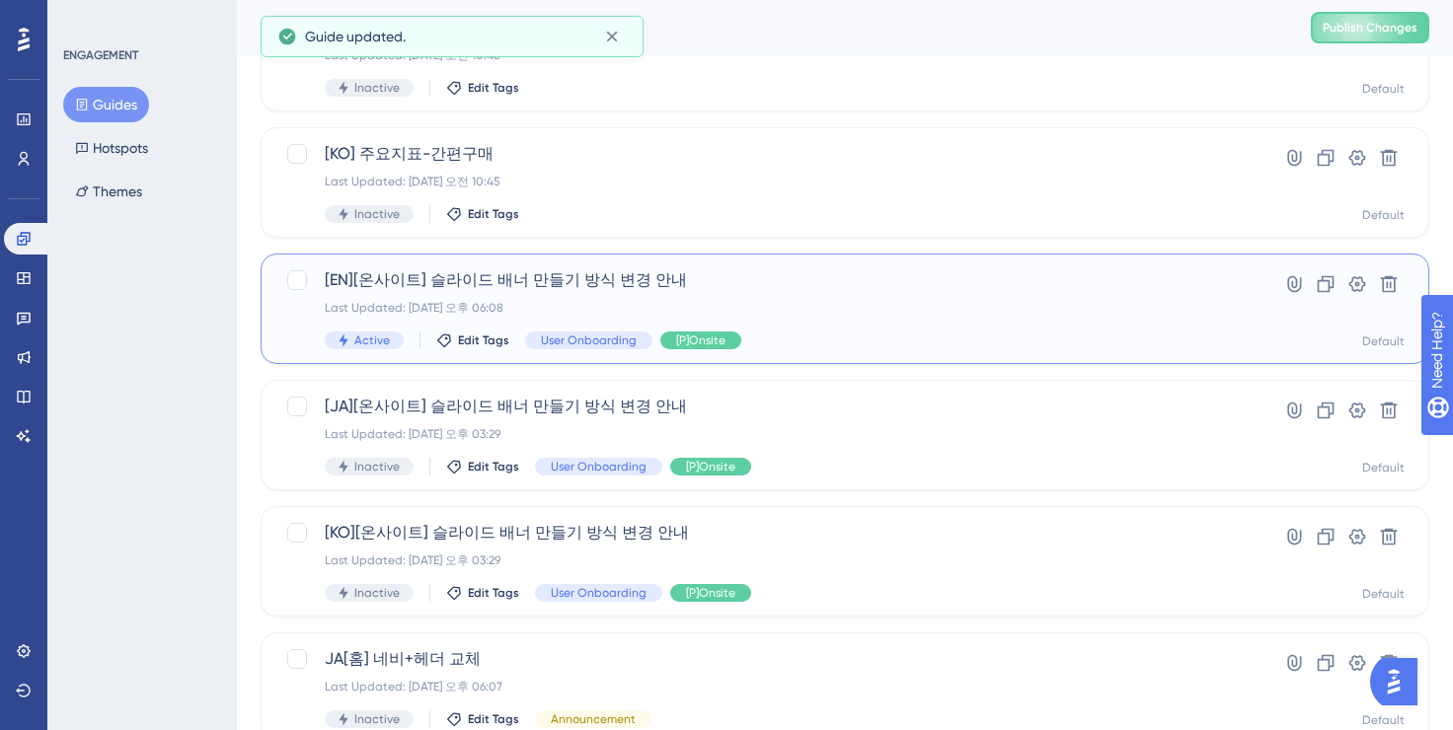
click at [566, 327] on div "[EN][온사이트] 슬라이드 배너 만들기 방식 변경 안내 Last Updated: [DATE] 오후 06:08 Active Edit Tags …" at bounding box center [766, 308] width 882 height 81
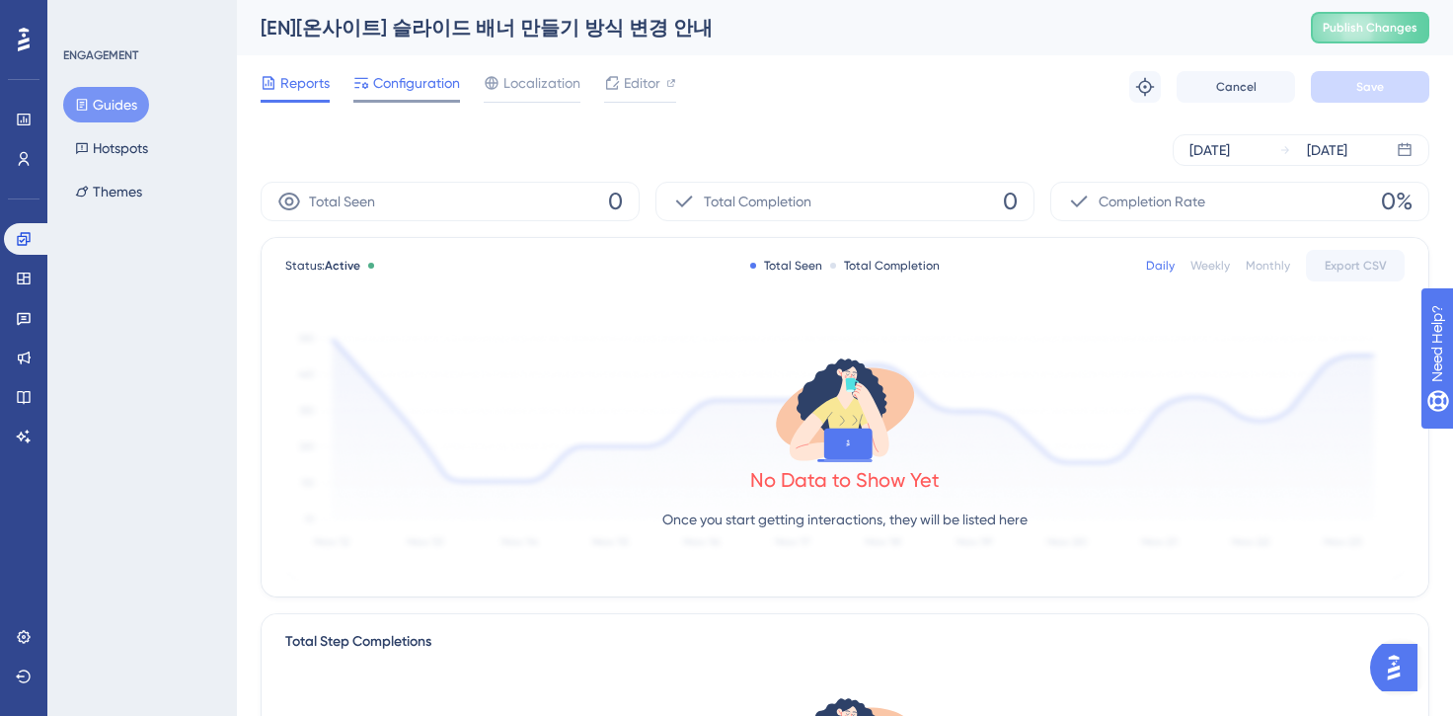
click at [421, 80] on span "Configuration" at bounding box center [416, 83] width 87 height 24
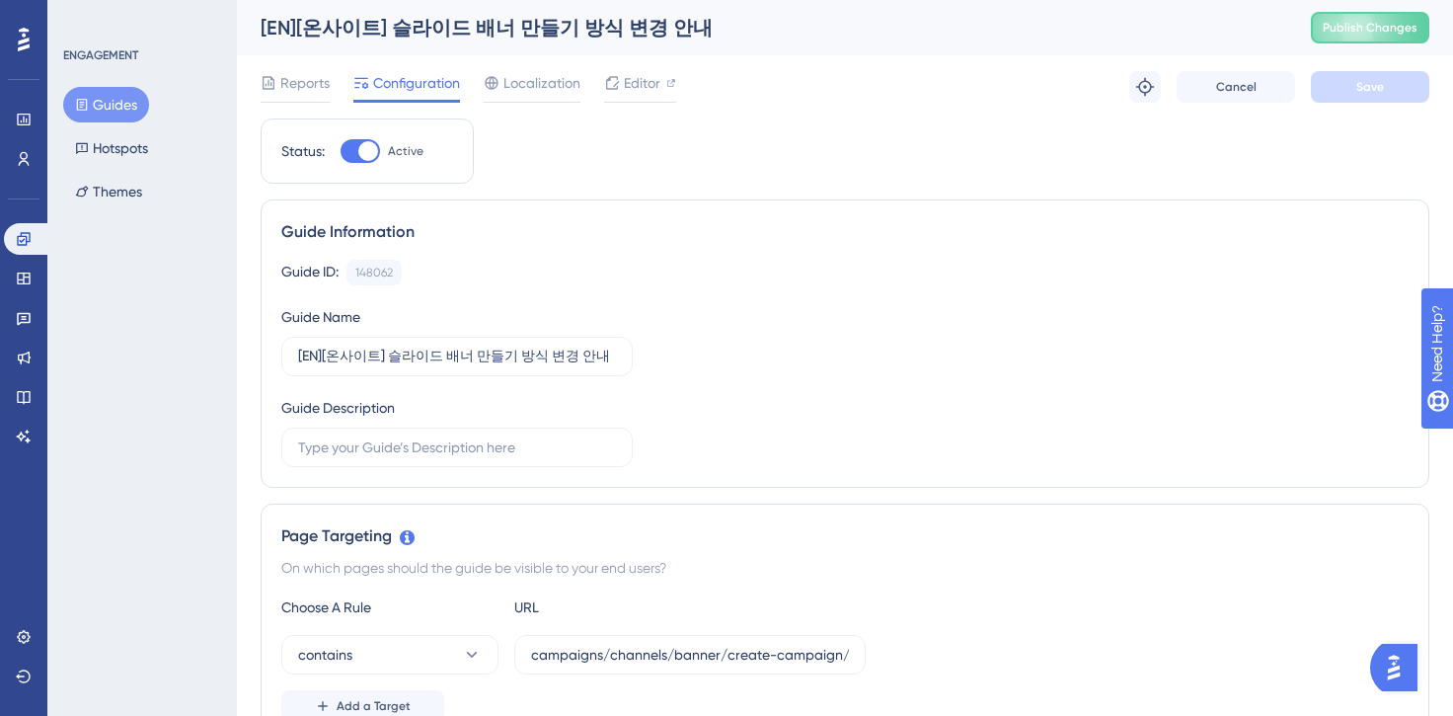
click at [374, 147] on div at bounding box center [368, 151] width 20 height 20
click at [340, 151] on input "Active" at bounding box center [340, 151] width 1 height 1
checkbox input "false"
click at [1376, 95] on button "Save" at bounding box center [1370, 87] width 118 height 32
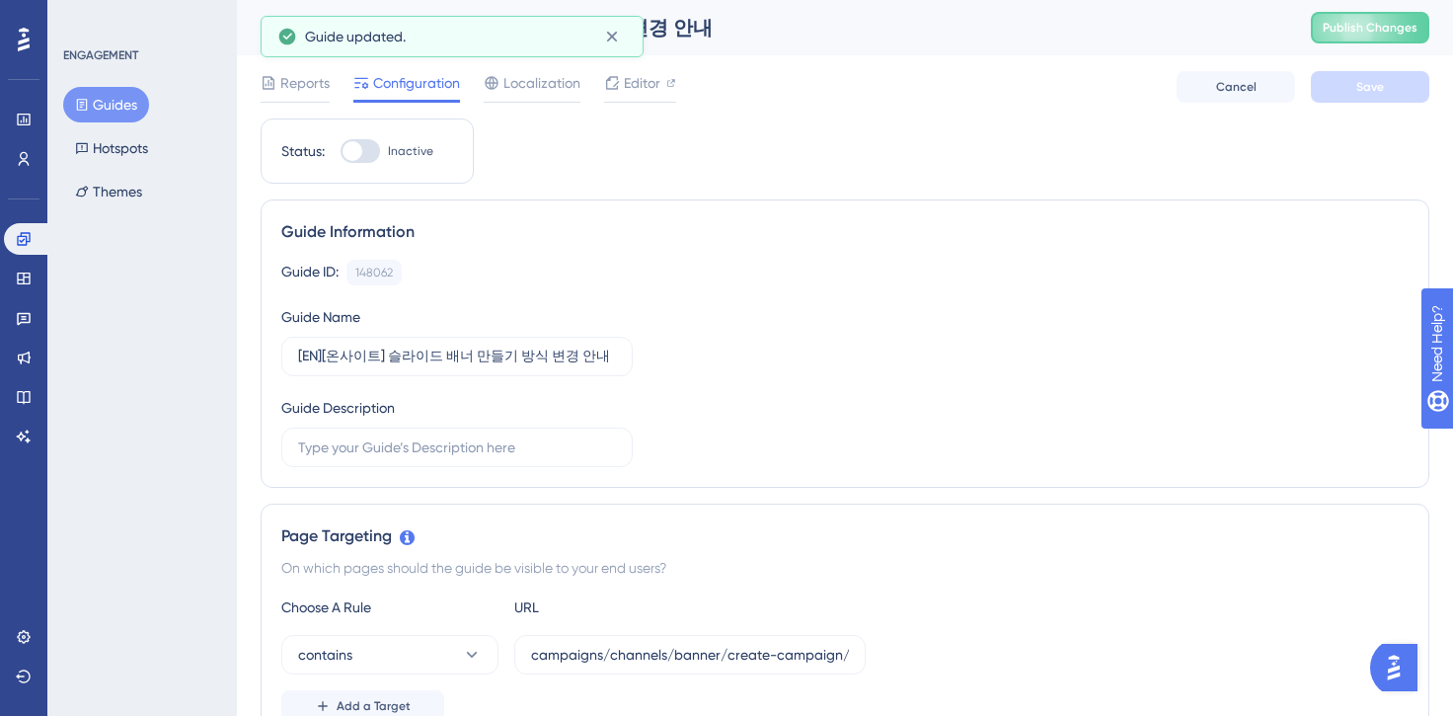
click at [111, 107] on button "Guides" at bounding box center [106, 105] width 86 height 36
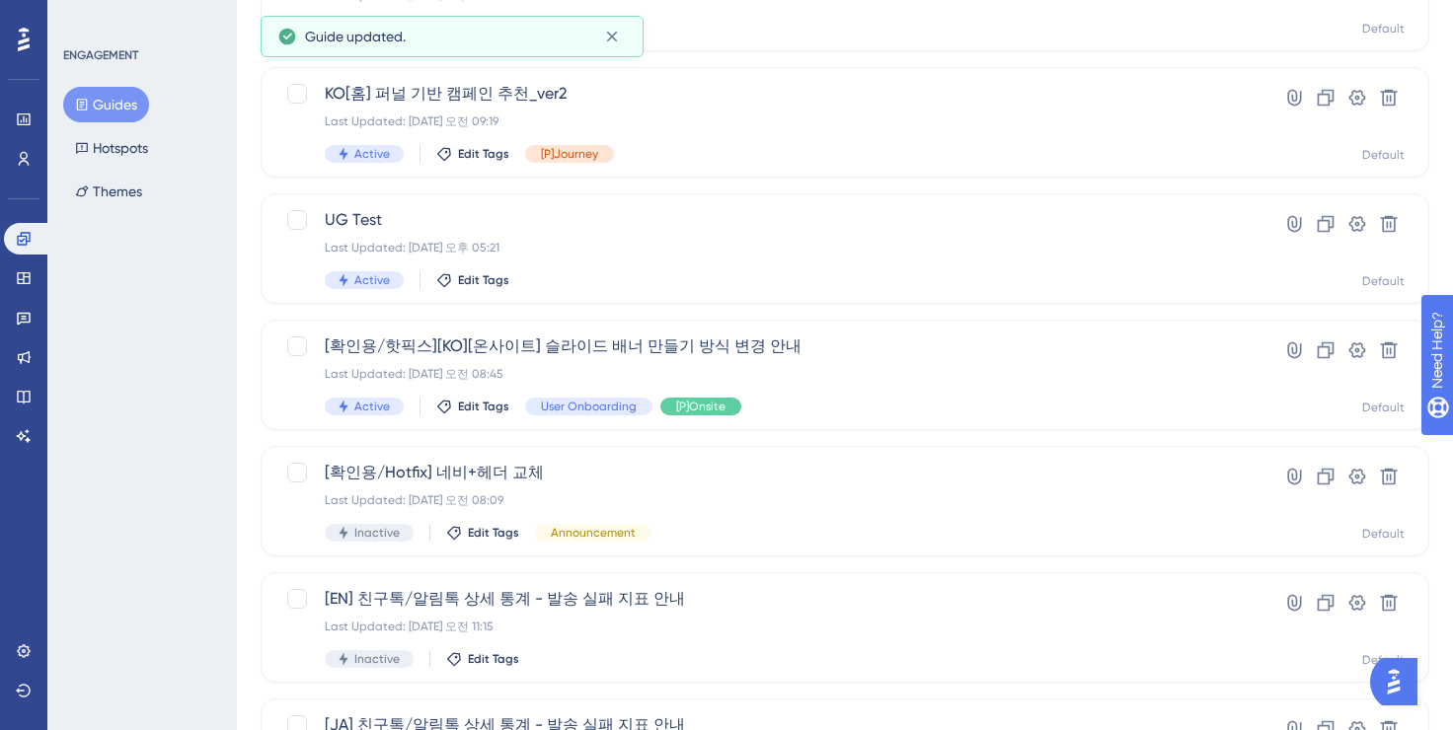
scroll to position [801, 0]
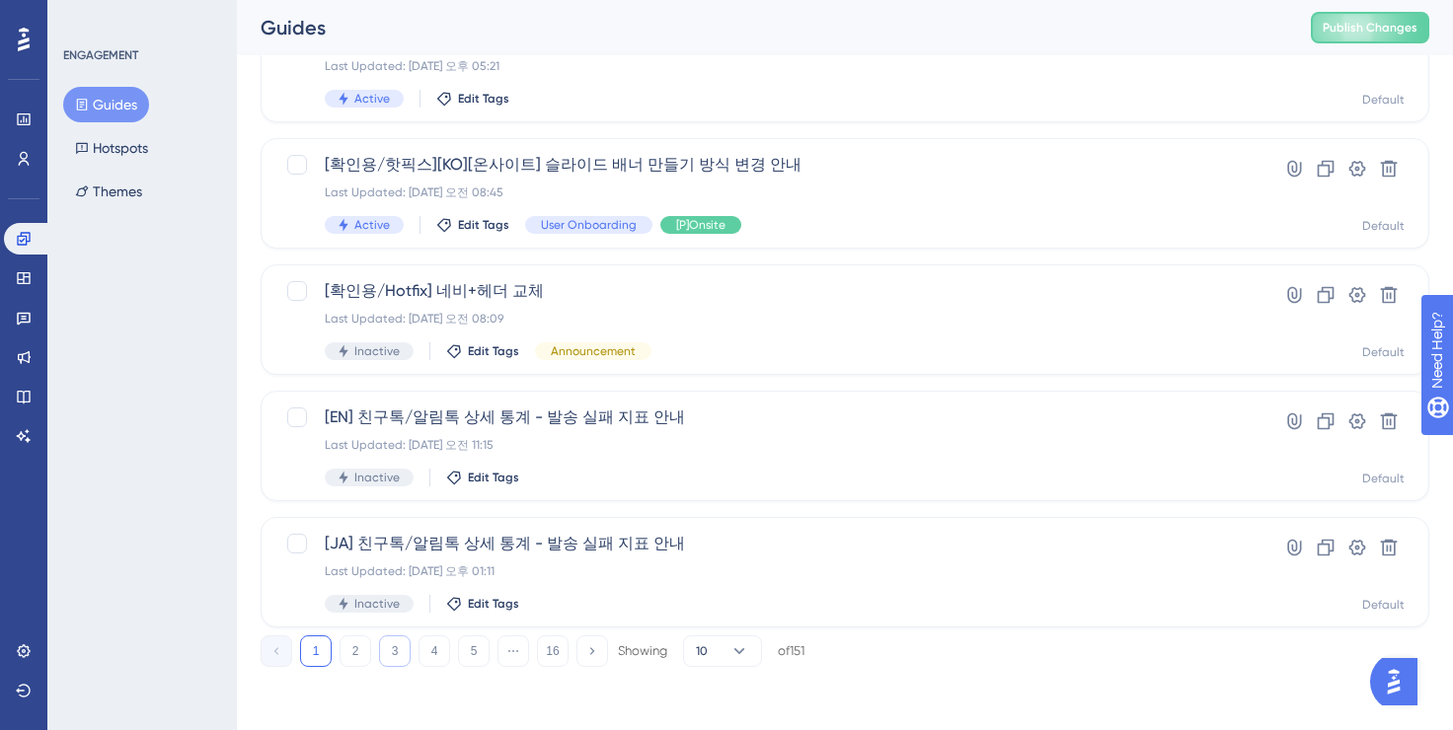
click at [391, 653] on button "3" at bounding box center [395, 652] width 32 height 32
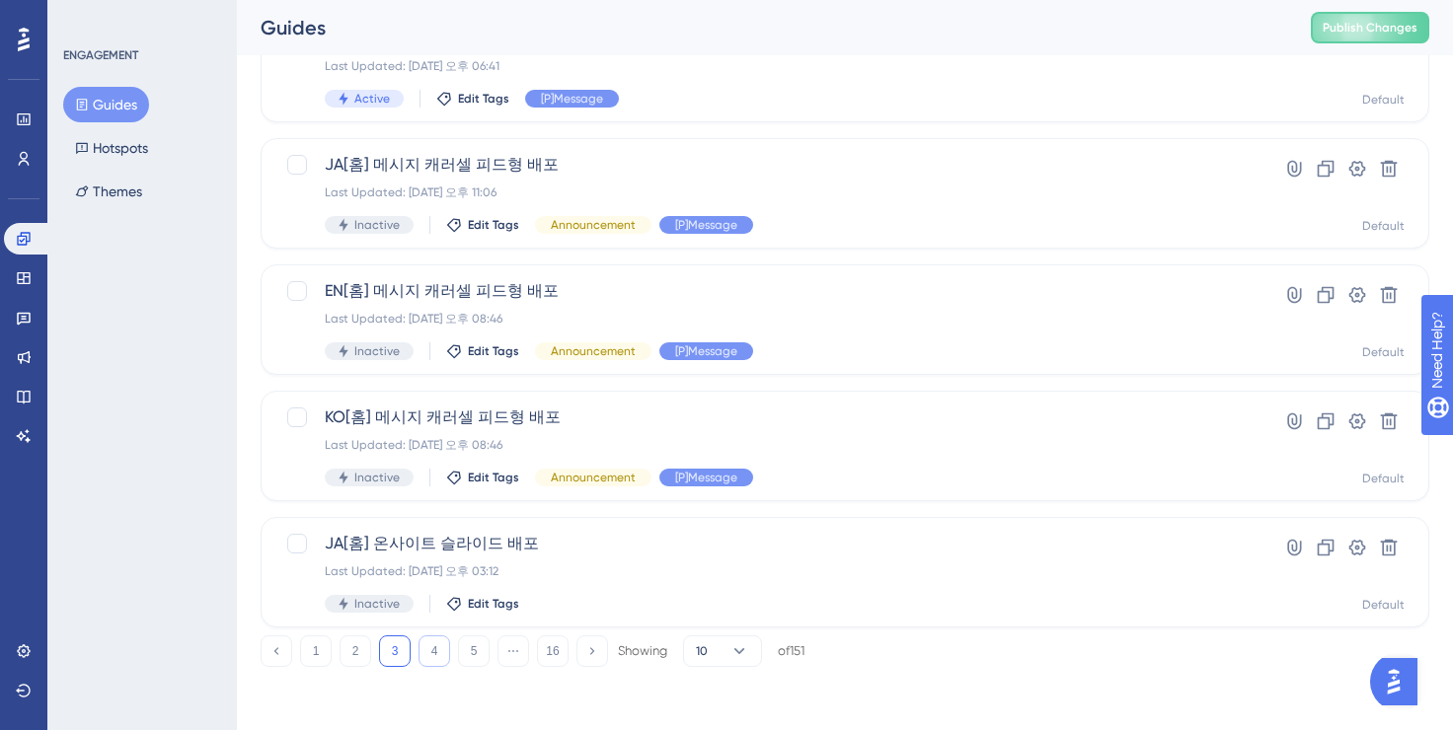
click at [430, 652] on button "4" at bounding box center [434, 652] width 32 height 32
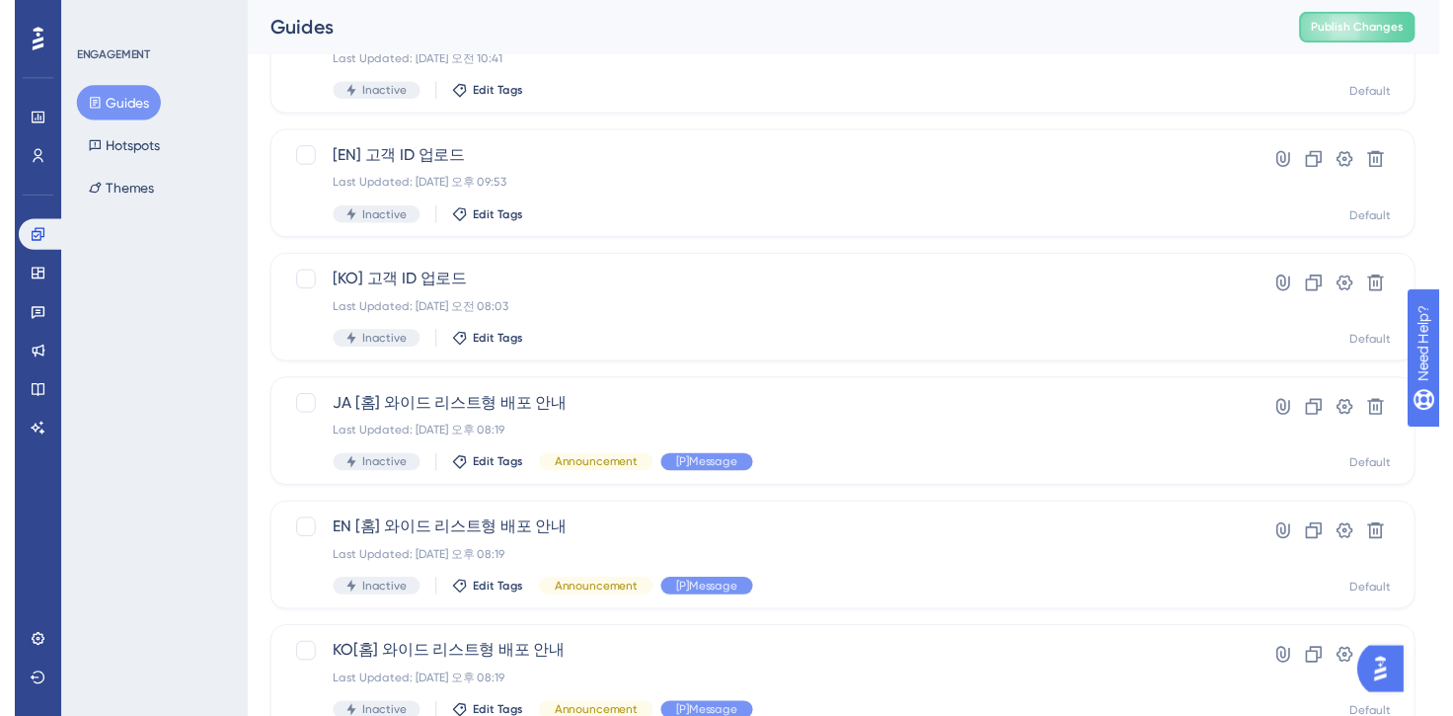
scroll to position [0, 0]
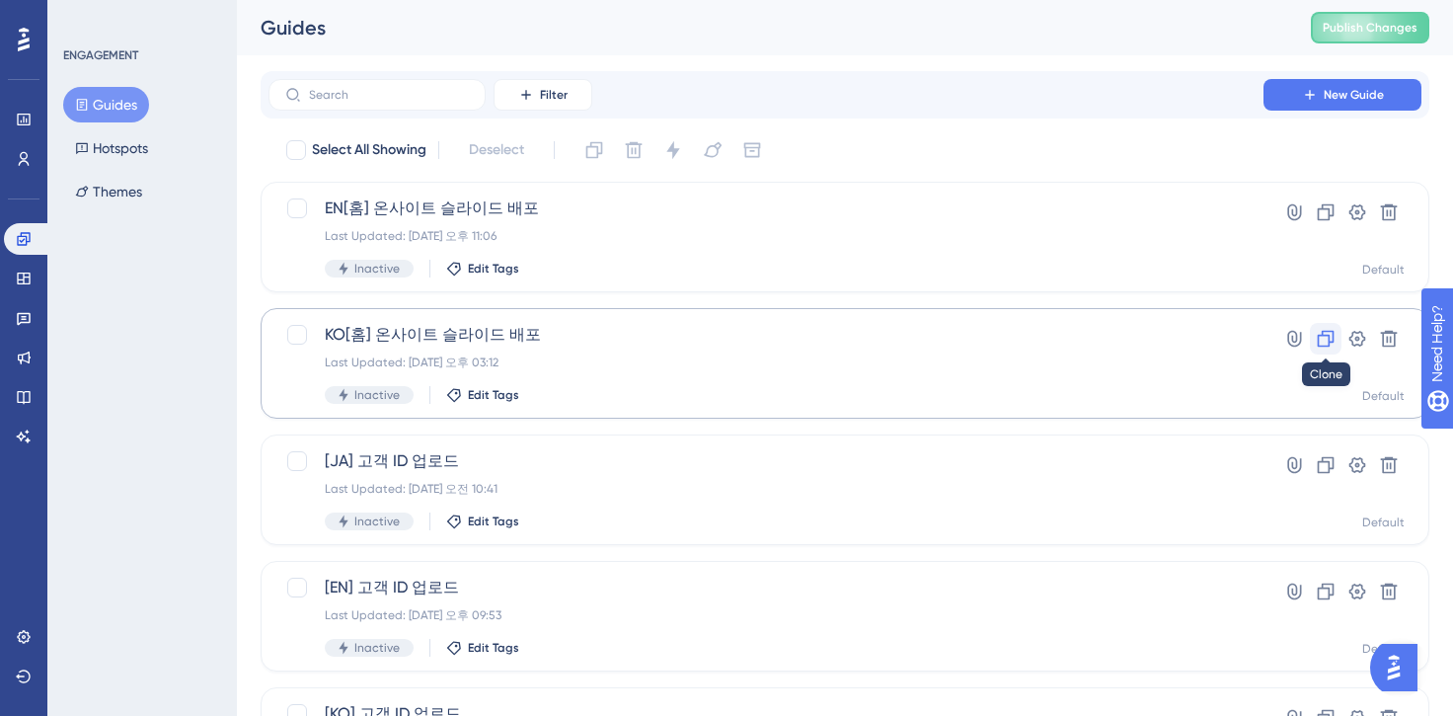
click at [1323, 340] on icon at bounding box center [1326, 339] width 20 height 20
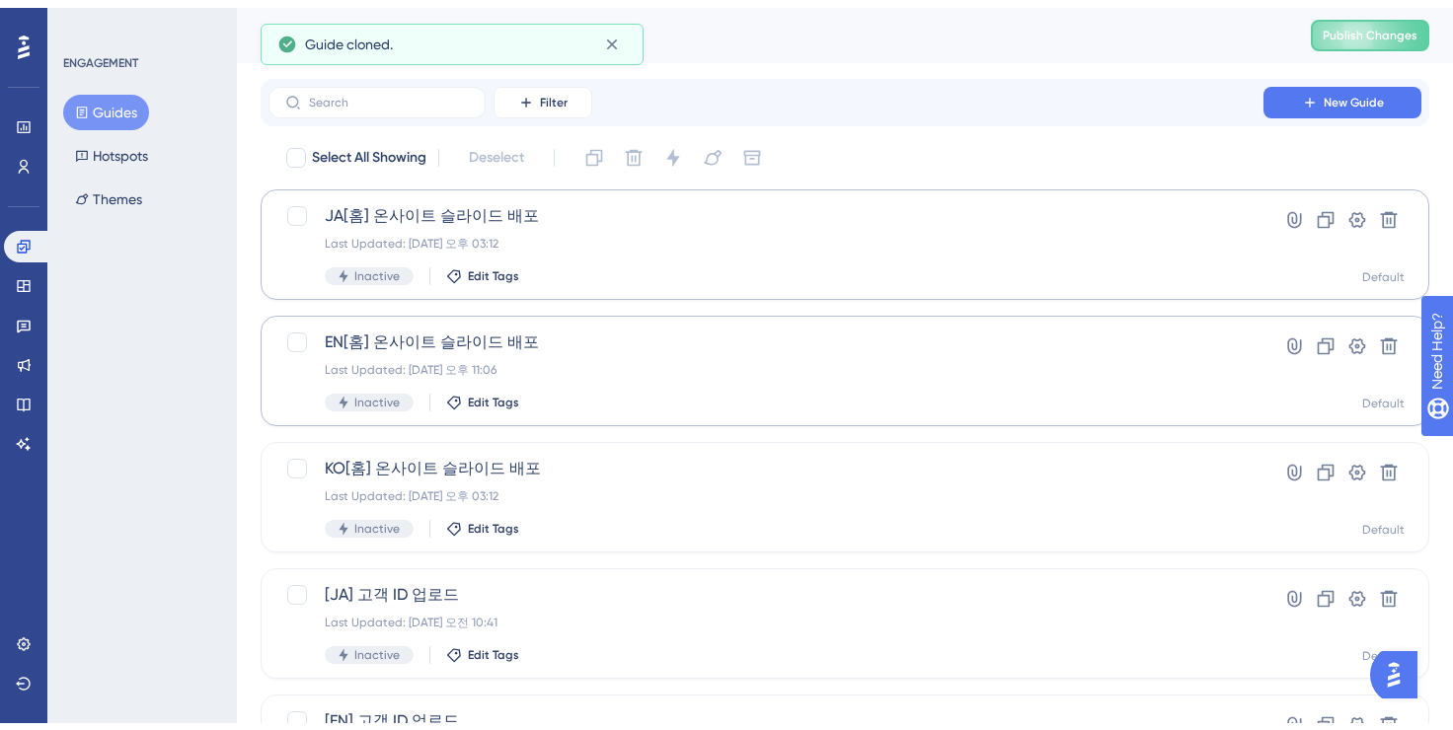
scroll to position [801, 0]
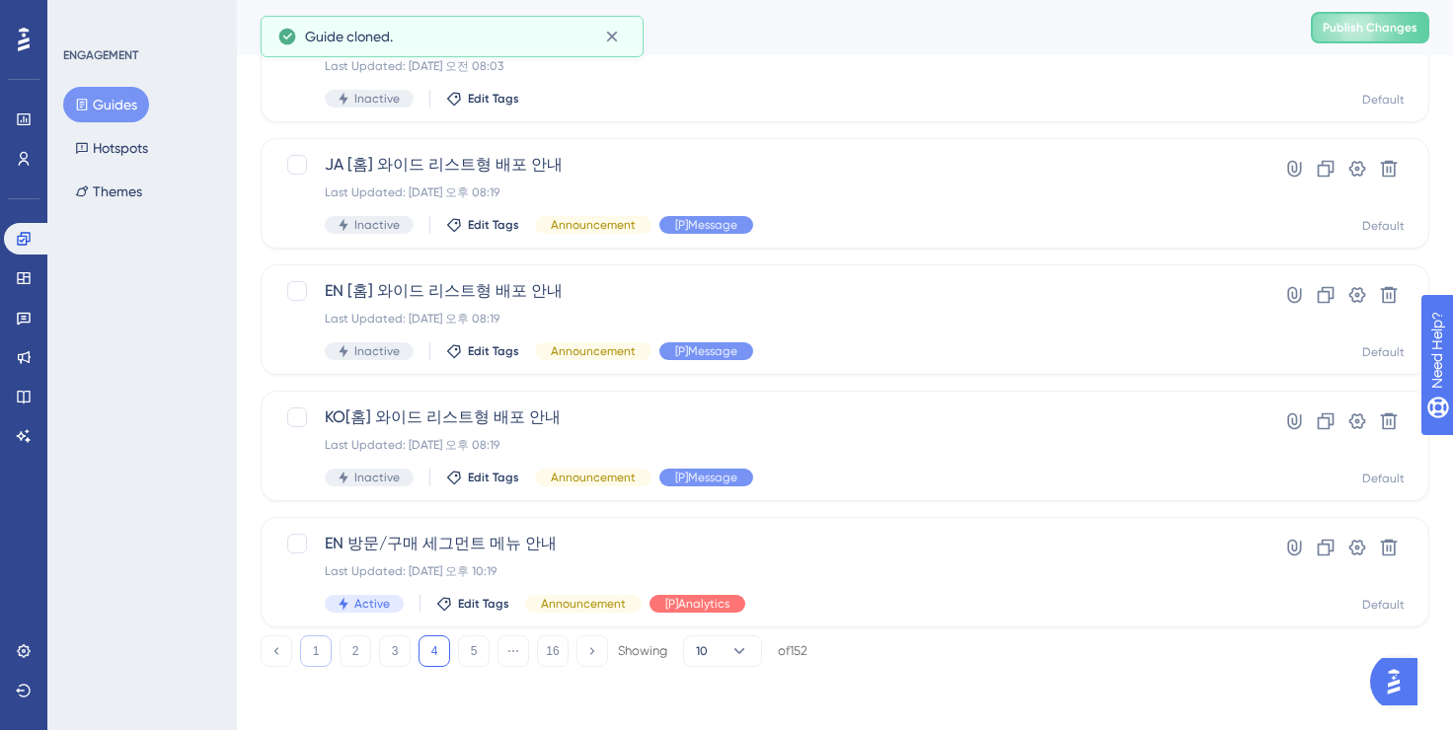
click at [318, 651] on button "1" at bounding box center [316, 652] width 32 height 32
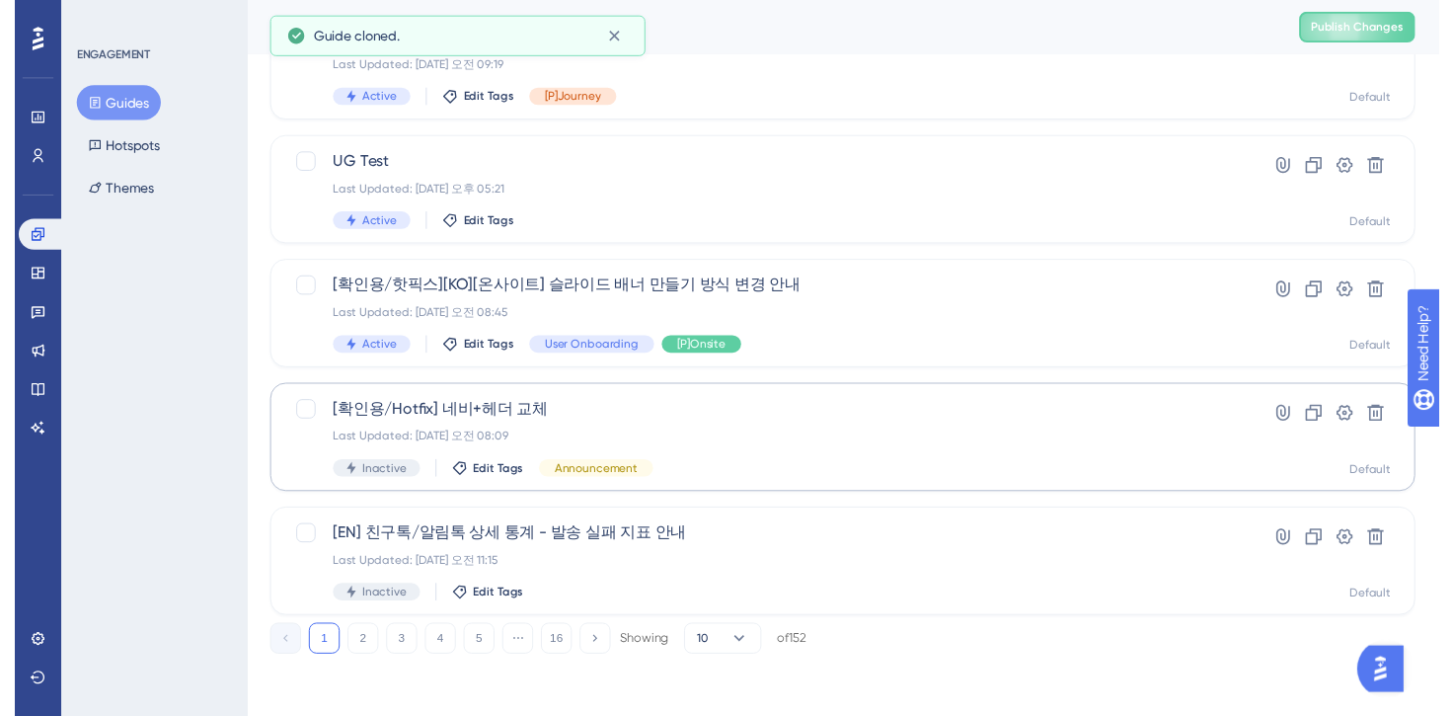
scroll to position [0, 0]
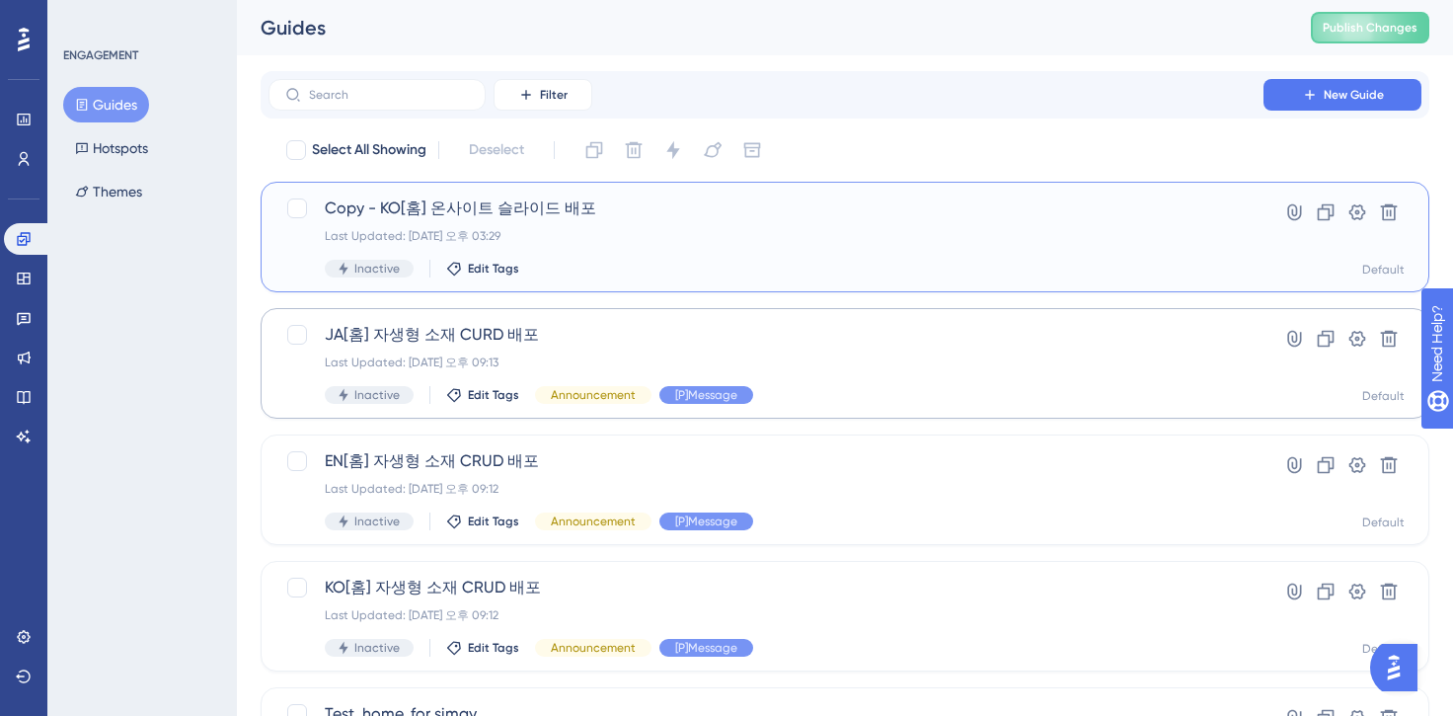
click at [579, 214] on span "Copy - KO[홈] 온사이트 슬라이드 배포" at bounding box center [766, 208] width 882 height 24
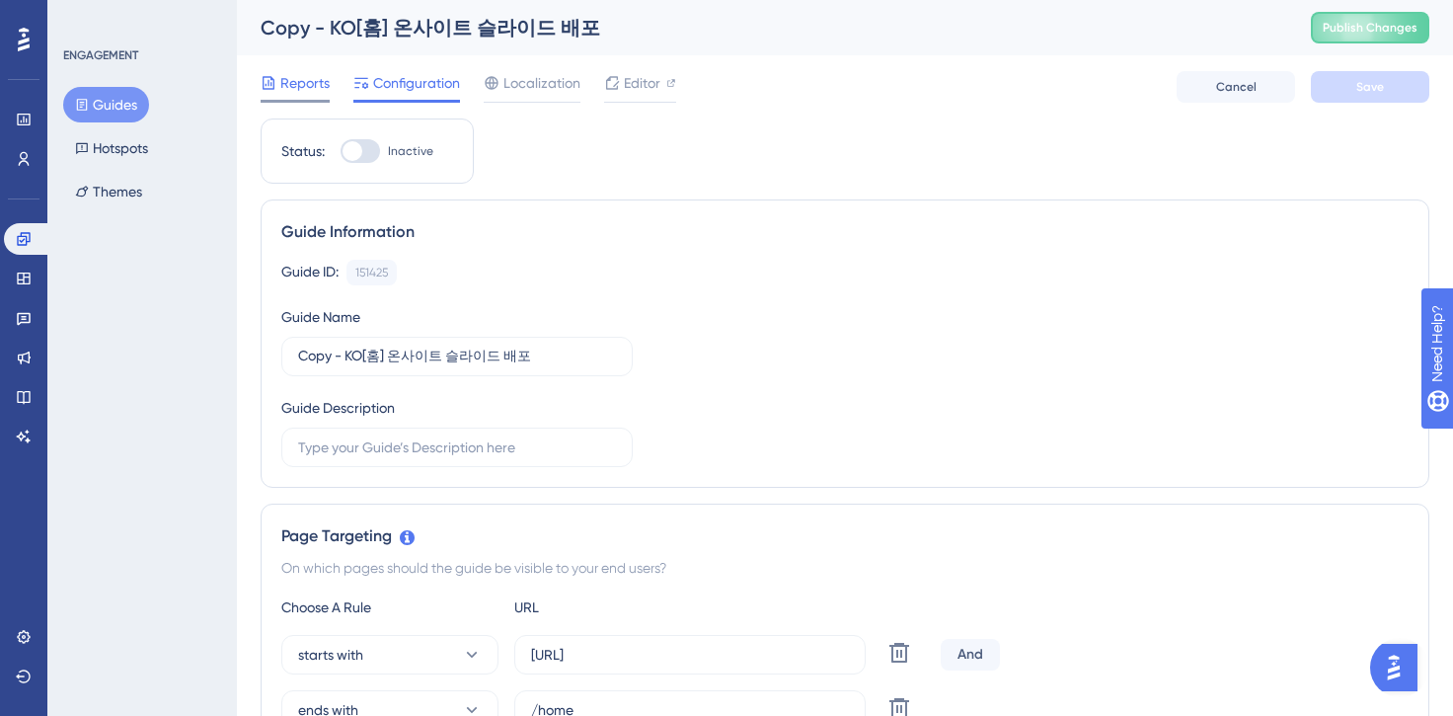
click at [313, 94] on span "Reports" at bounding box center [304, 83] width 49 height 24
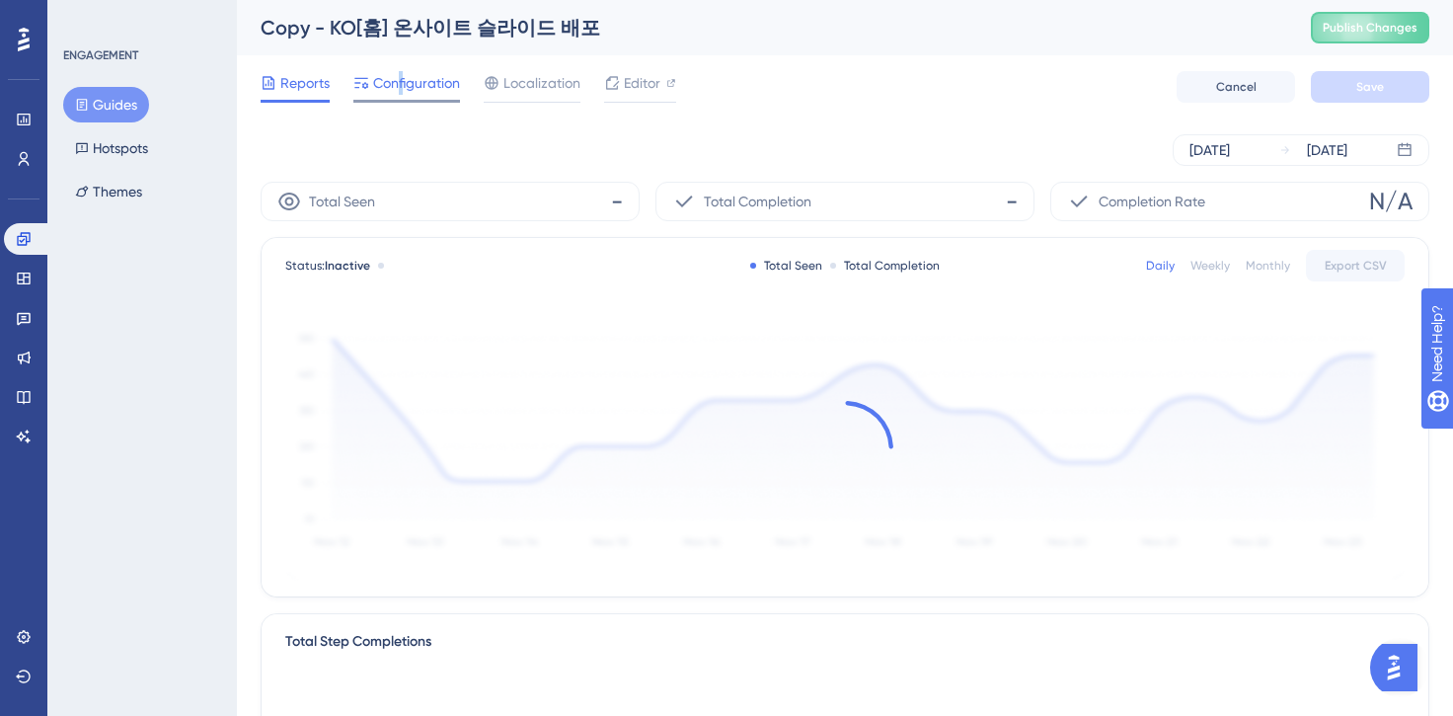
click at [401, 89] on span "Configuration" at bounding box center [416, 83] width 87 height 24
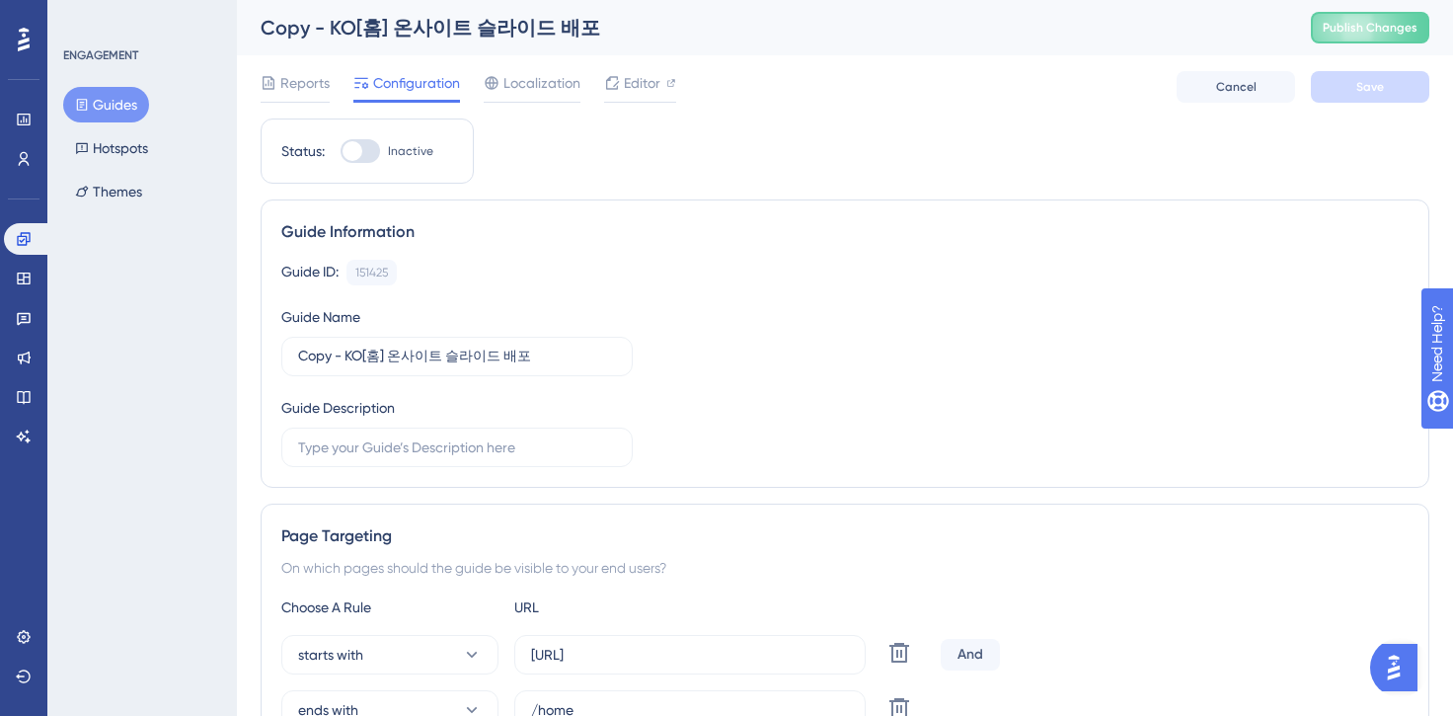
click at [371, 11] on div "Copy - KO[홈] 온사이트 슬라이드 배포 Publish Changes" at bounding box center [845, 27] width 1216 height 55
click at [354, 21] on div "Copy - KO[홈] 온사이트 슬라이드 배포" at bounding box center [761, 28] width 1001 height 28
click at [332, 31] on div "Copy - KO[홈] 온사이트 슬라이드 배포" at bounding box center [761, 28] width 1001 height 28
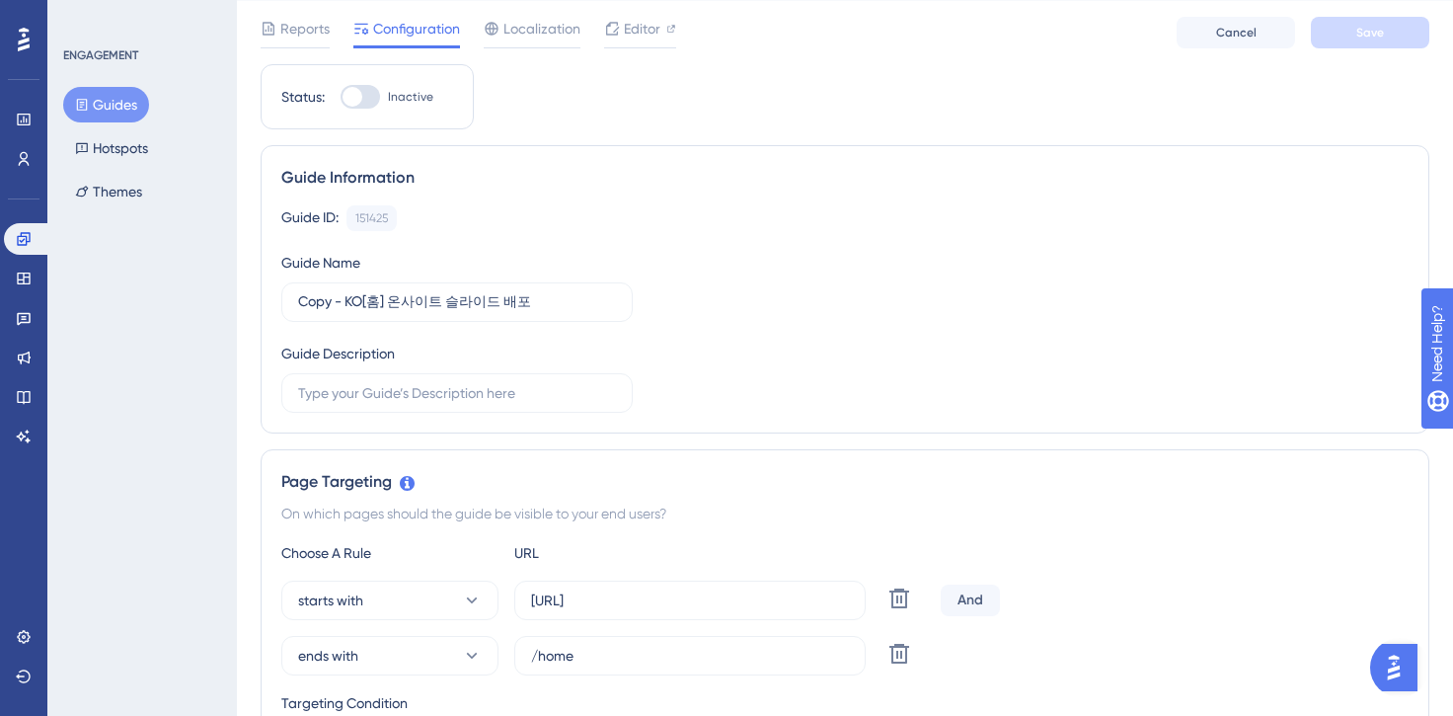
scroll to position [60, 0]
drag, startPoint x: 345, startPoint y: 307, endPoint x: 256, endPoint y: 307, distance: 89.8
click at [393, 304] on input "KO[홈] 온사이트 슬라이드 배포" at bounding box center [457, 304] width 318 height 22
type input "KO[홈] 온사이트 스케줄 배포"
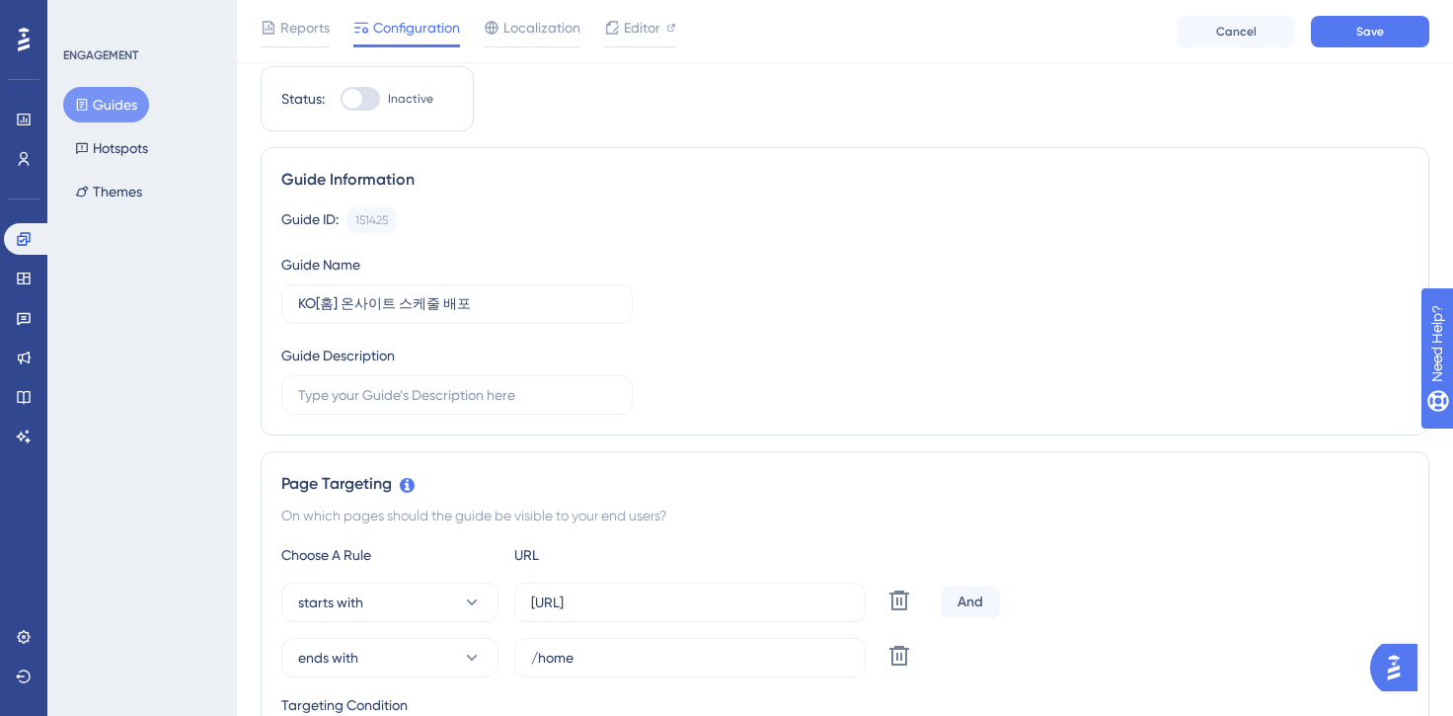
click at [811, 332] on div "Guide ID: 151425 Copy Guide Name KO[홈] 온사이트 스케줄 배포 Guide Description" at bounding box center [844, 310] width 1127 height 207
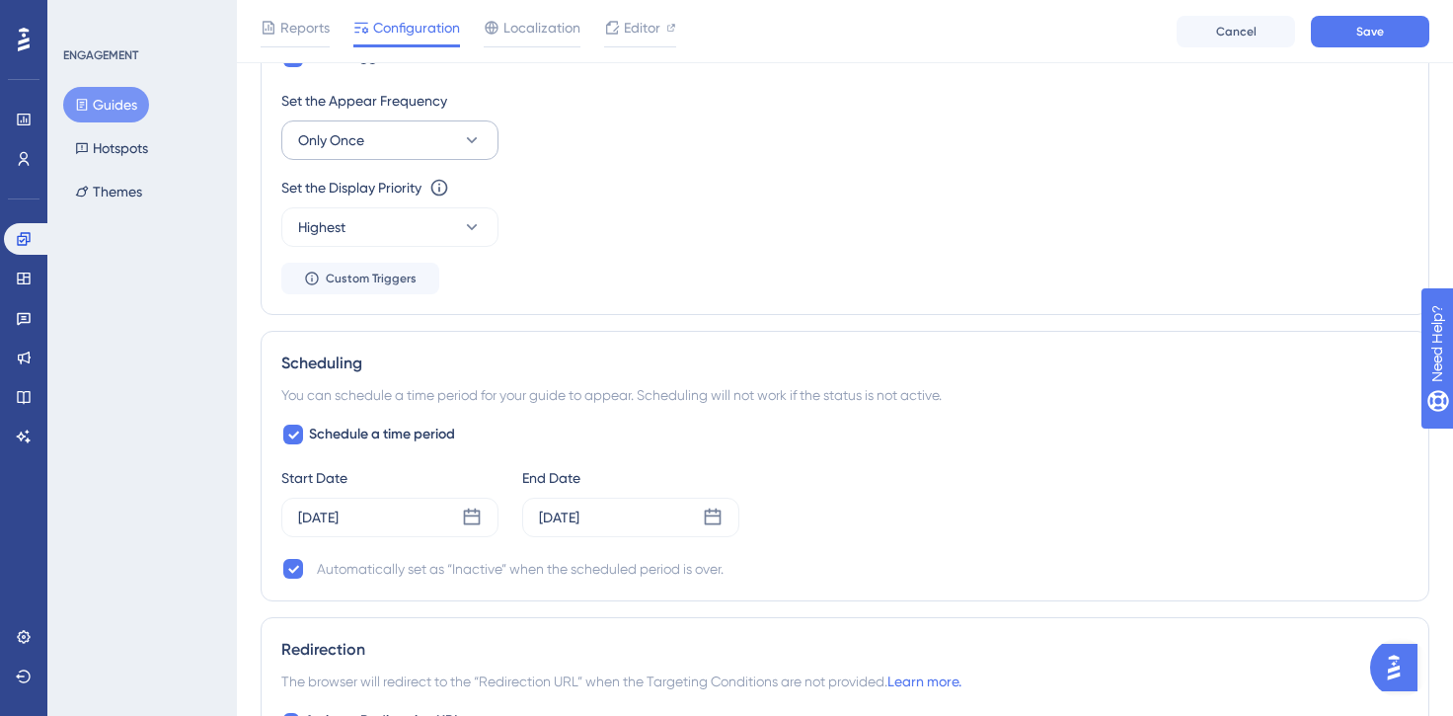
scroll to position [1224, 0]
click at [339, 509] on div "[DATE]" at bounding box center [318, 514] width 40 height 24
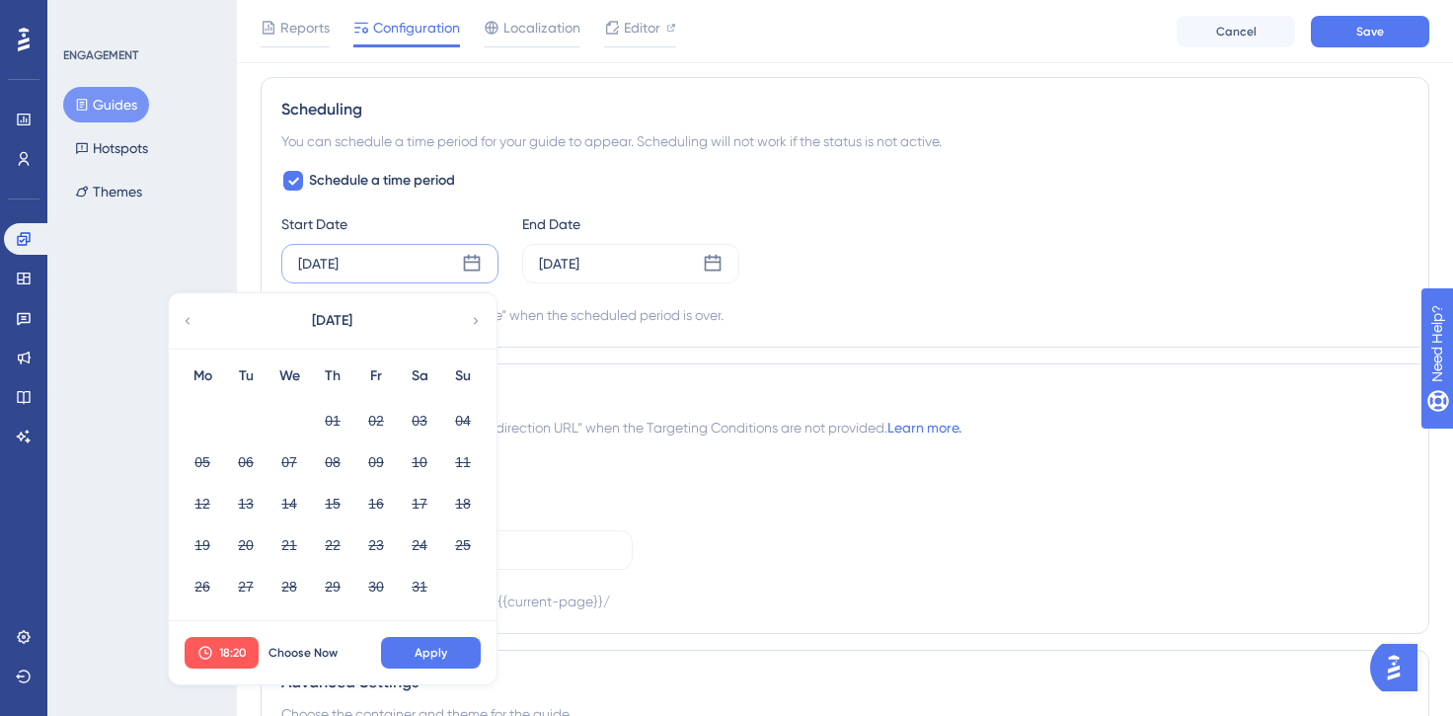
scroll to position [1476, 0]
click at [308, 641] on button "Choose Now" at bounding box center [303, 651] width 89 height 32
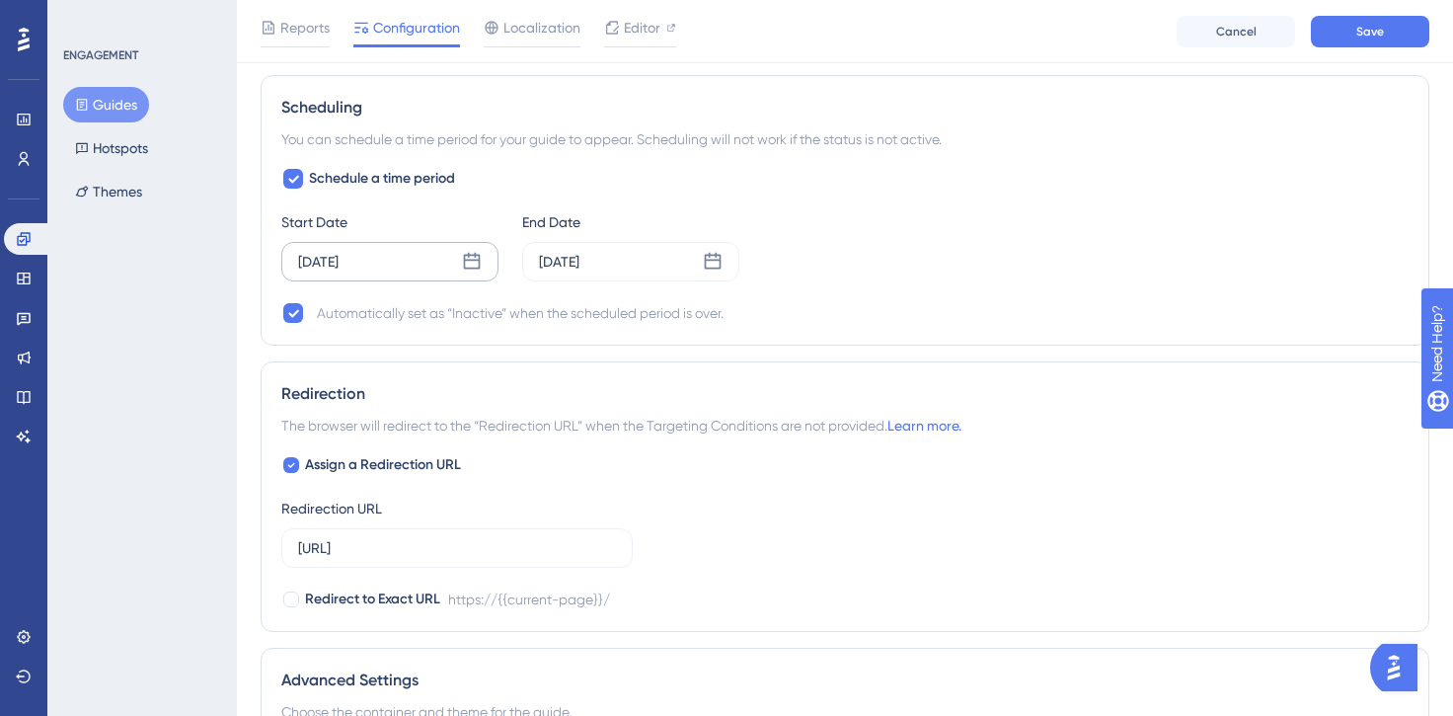
click at [400, 254] on div "[DATE]" at bounding box center [389, 261] width 217 height 39
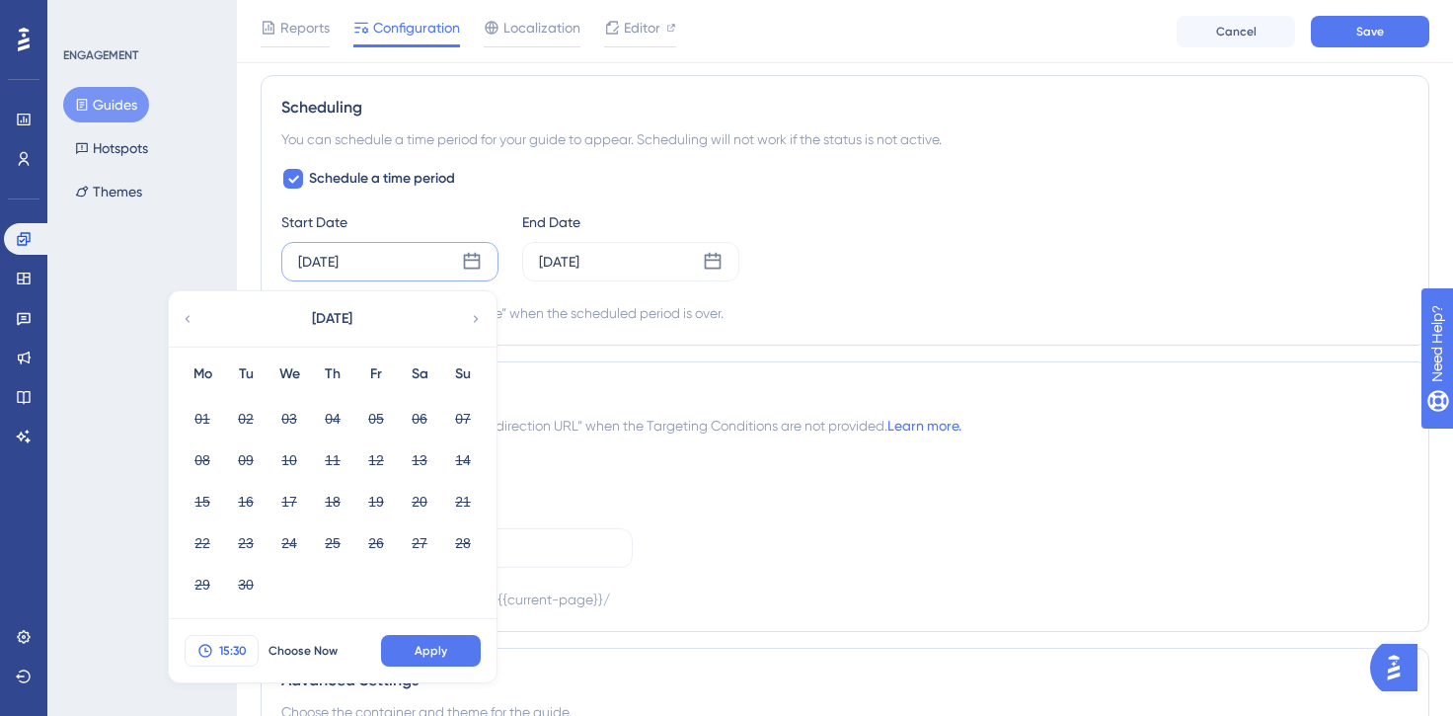
click at [240, 643] on span "15:30" at bounding box center [233, 650] width 28 height 16
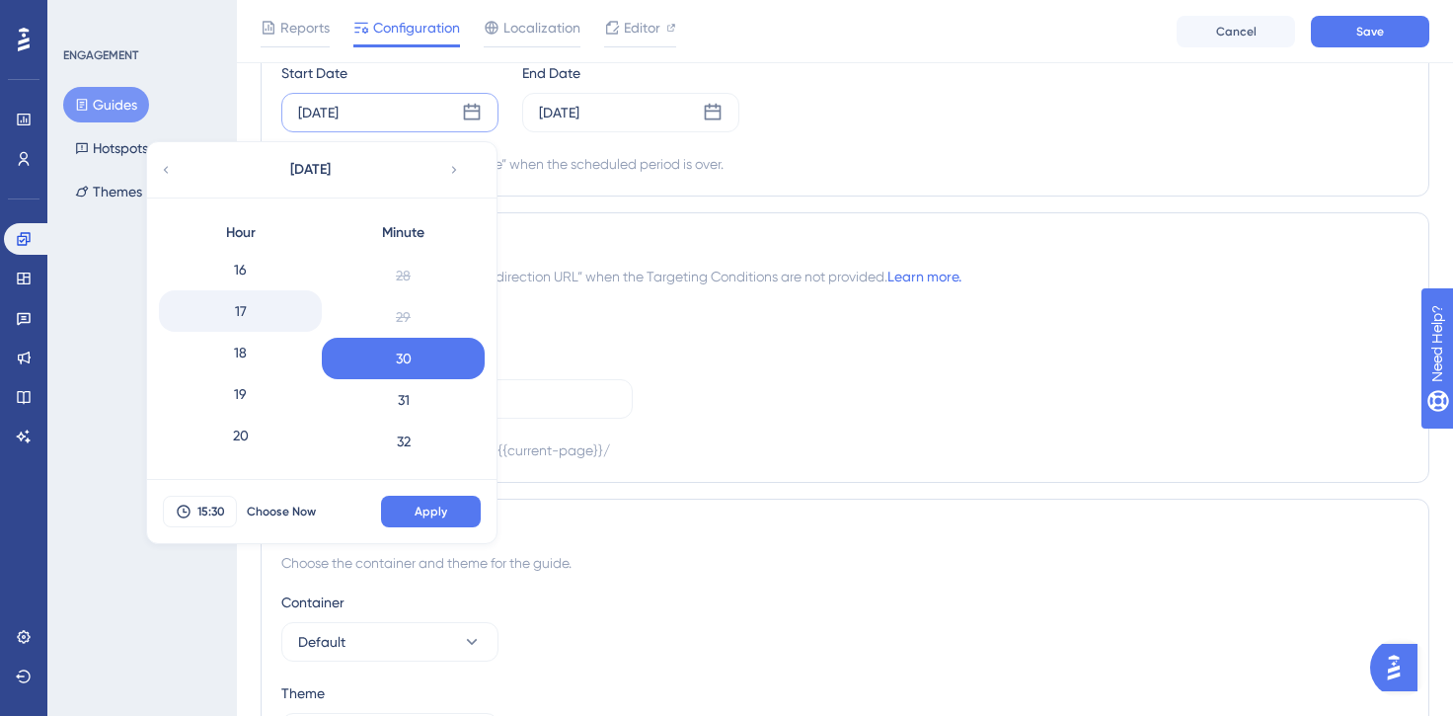
scroll to position [671, 0]
click at [236, 353] on div "18" at bounding box center [240, 348] width 163 height 41
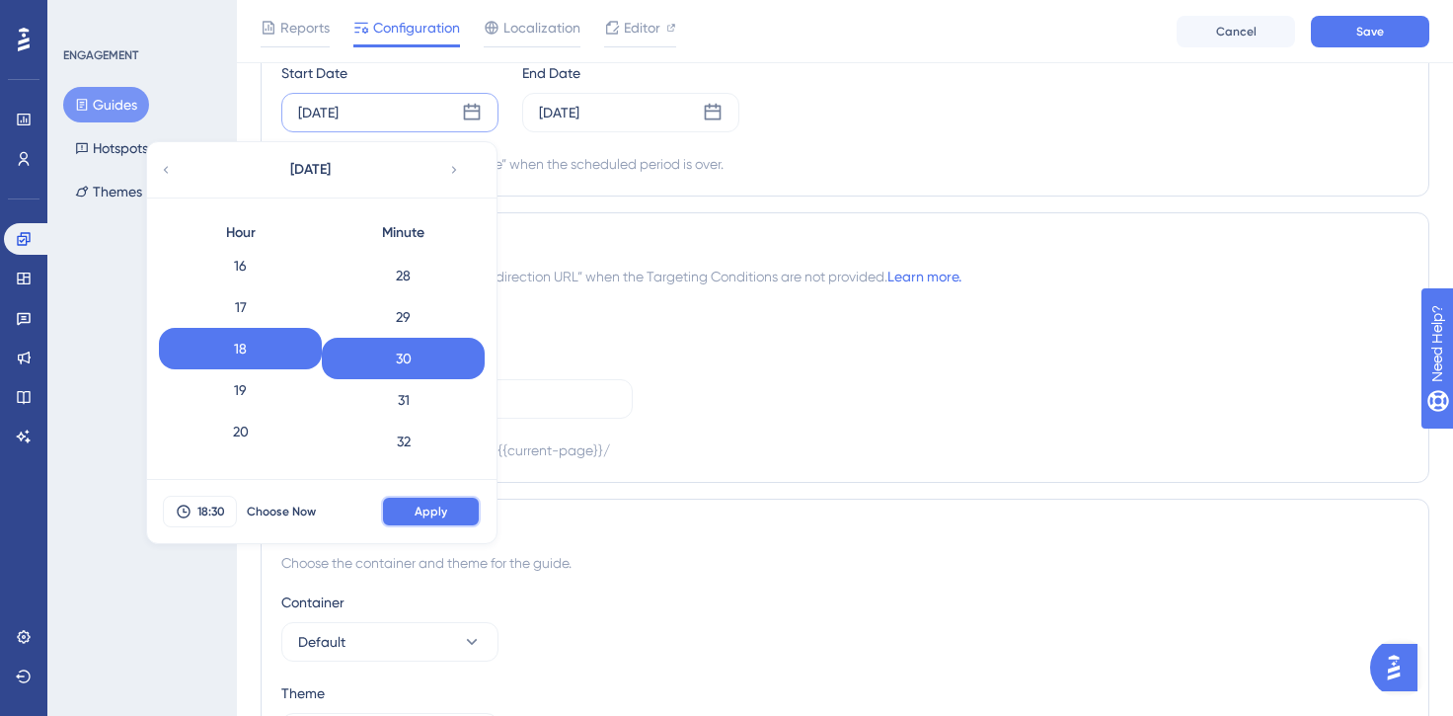
click at [444, 513] on span "Apply" at bounding box center [431, 511] width 33 height 16
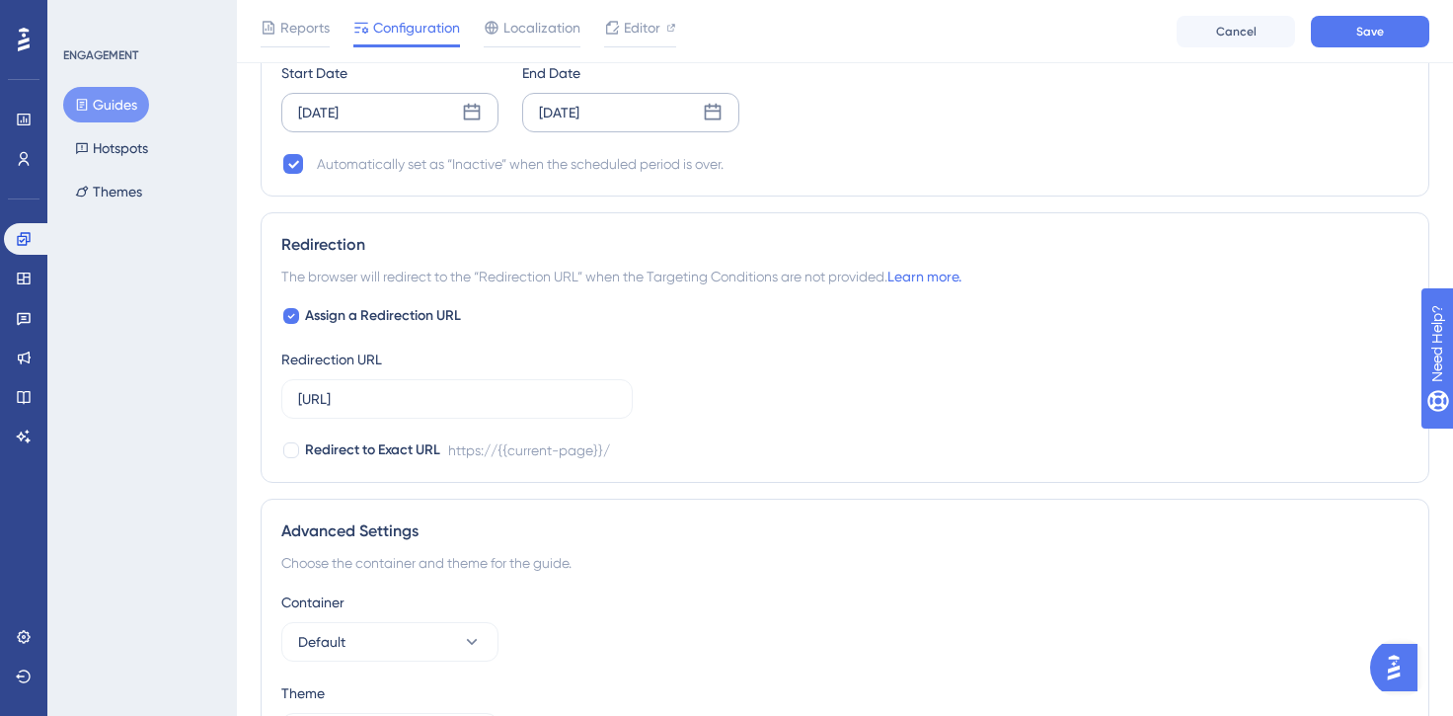
click at [615, 99] on div "[DATE]" at bounding box center [630, 112] width 217 height 39
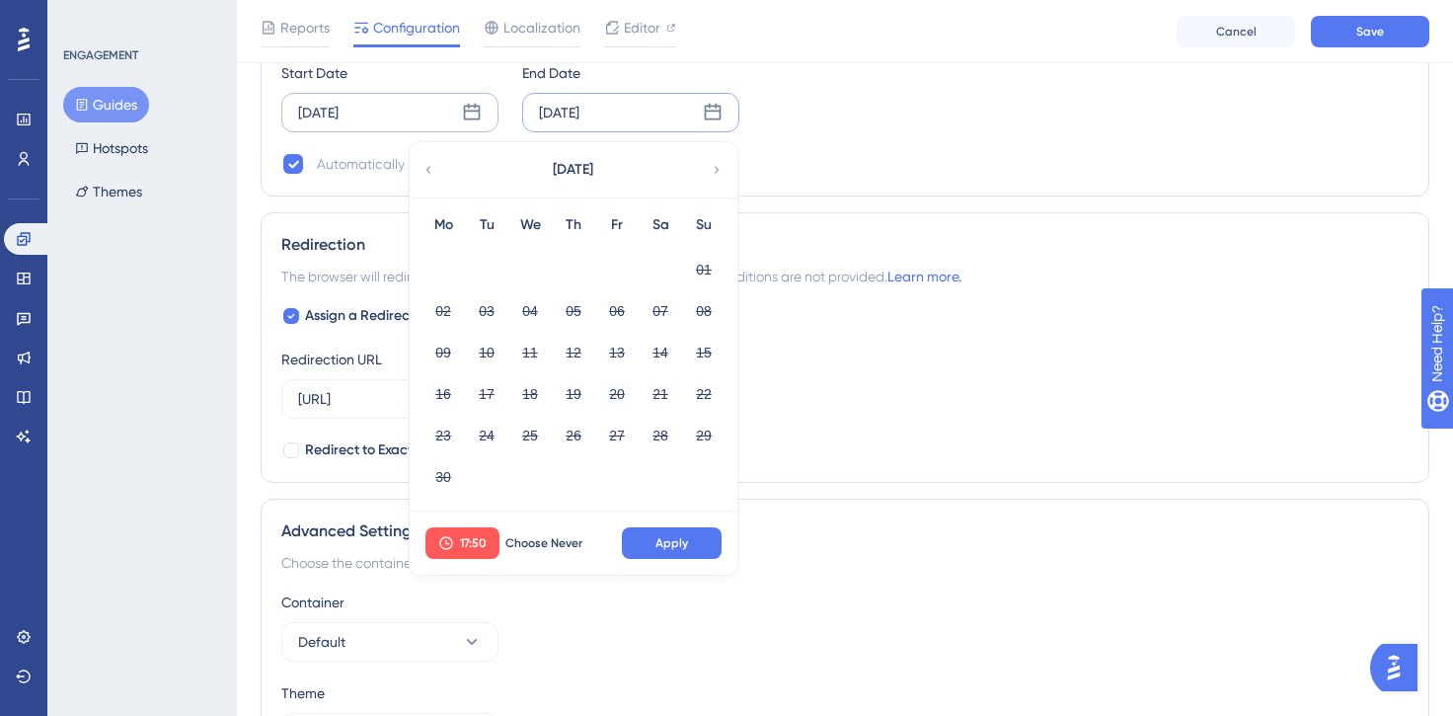
click at [712, 168] on icon at bounding box center [717, 170] width 14 height 18
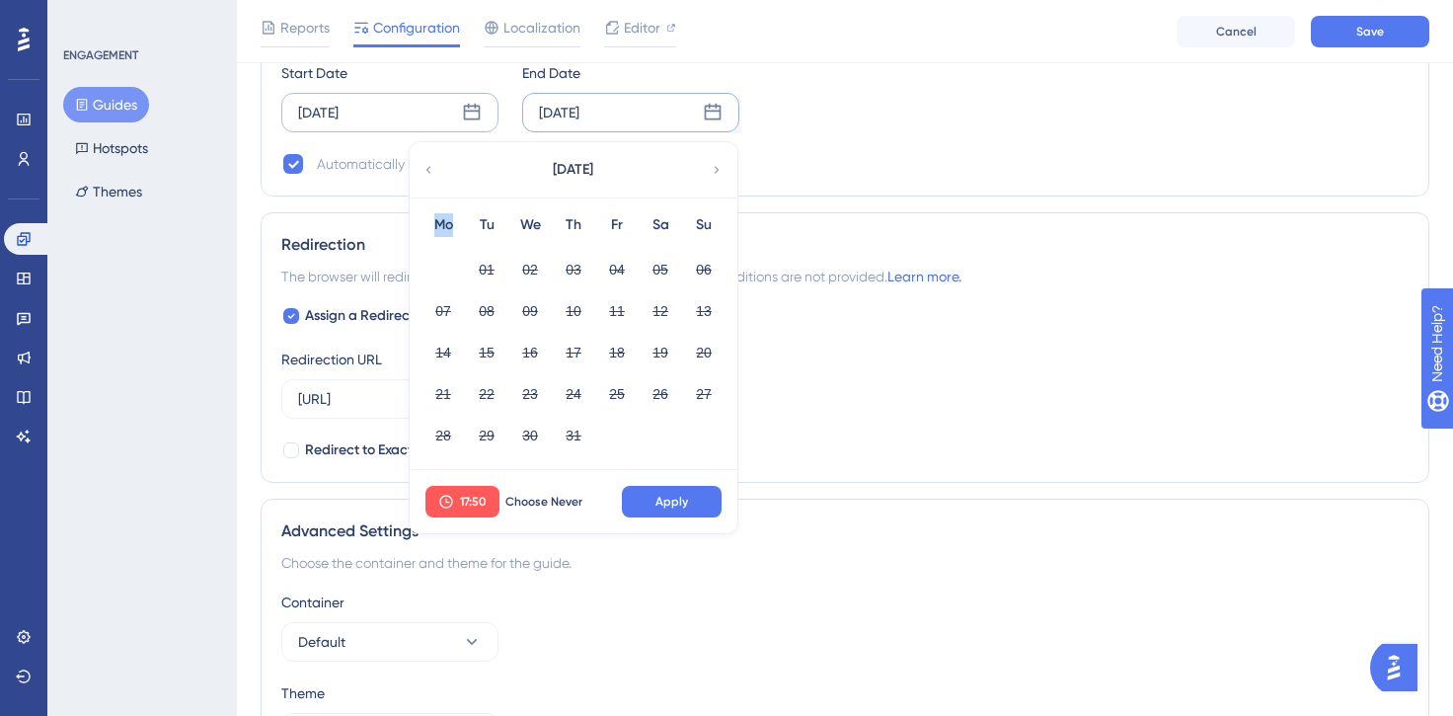
click at [712, 168] on icon at bounding box center [717, 170] width 14 height 18
click at [709, 316] on button "14" at bounding box center [704, 311] width 34 height 34
click at [684, 501] on span "Apply" at bounding box center [671, 501] width 33 height 16
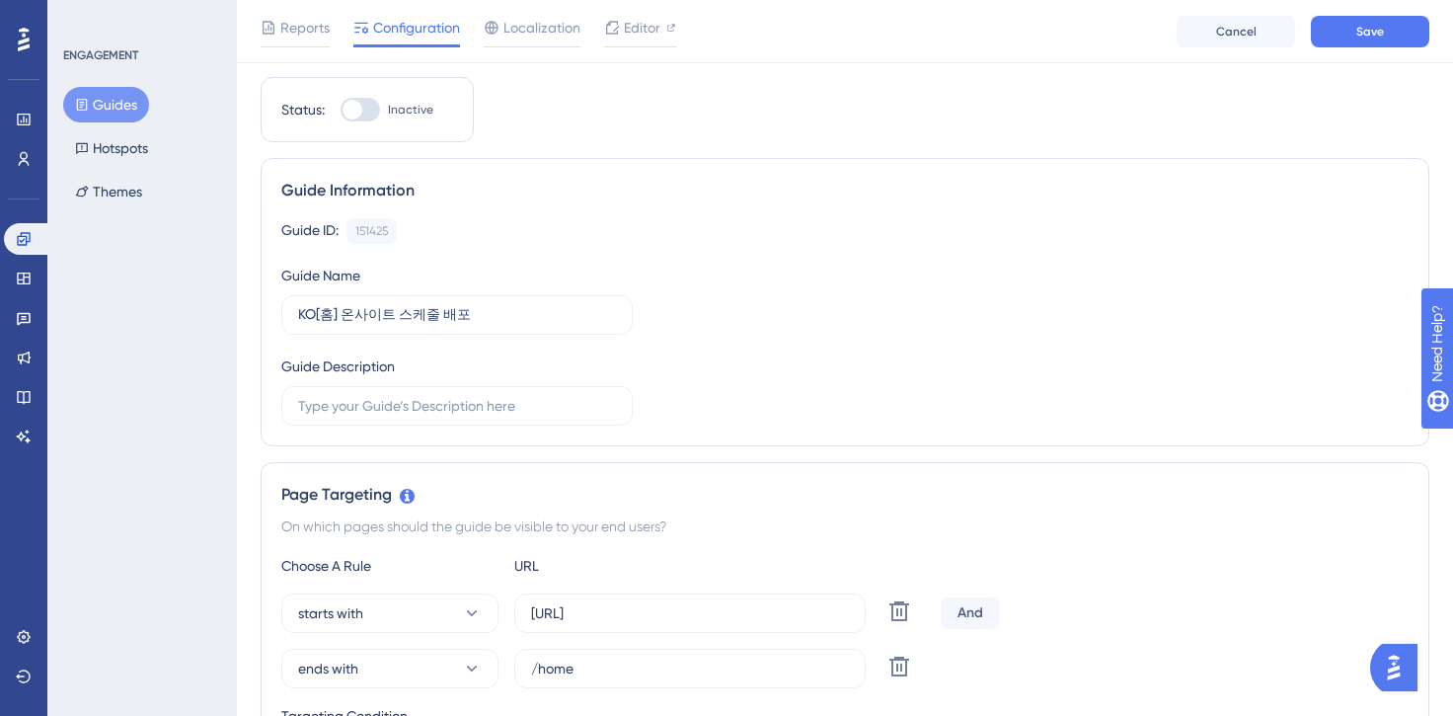
scroll to position [0, 0]
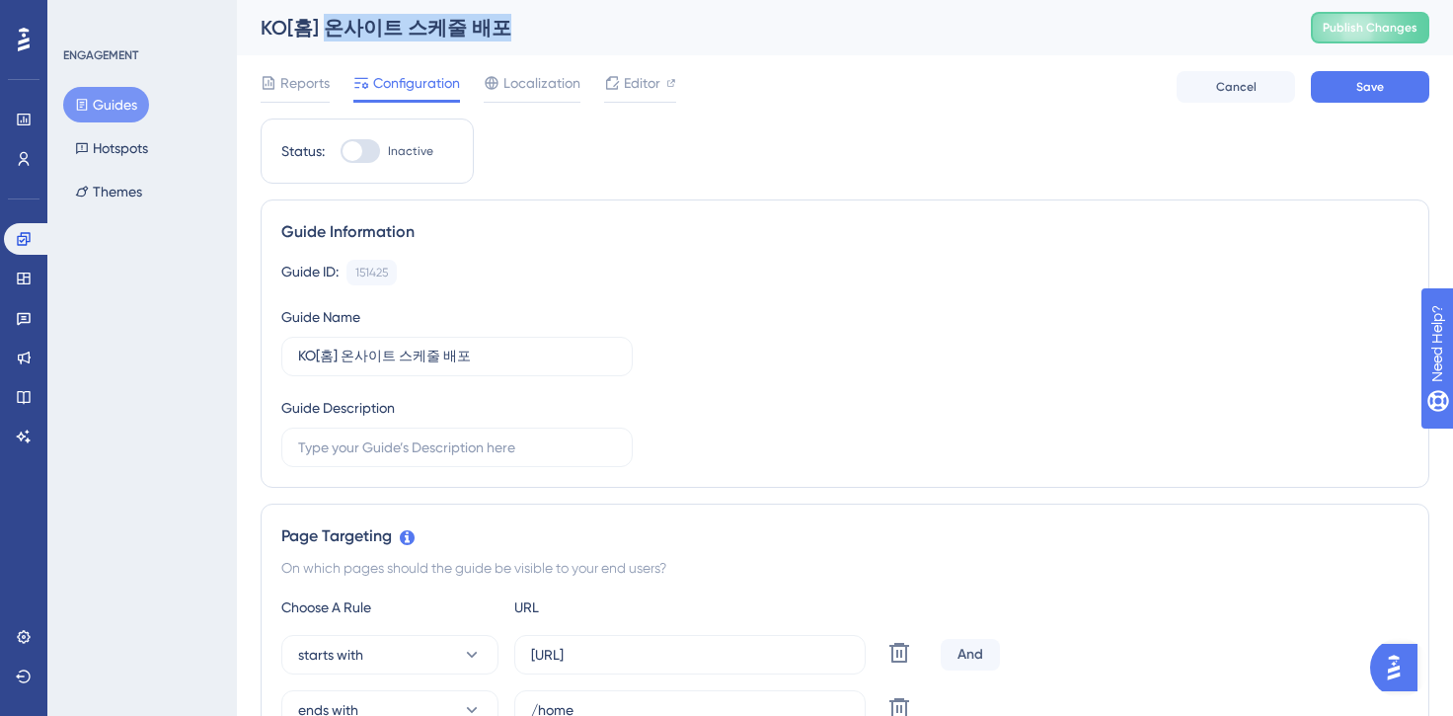
drag, startPoint x: 326, startPoint y: 30, endPoint x: 504, endPoint y: 30, distance: 178.6
click at [504, 30] on div "KO[홈] 온사이트 스케줄 배포" at bounding box center [761, 28] width 1001 height 28
copy div "온사이트 스케줄 배포"
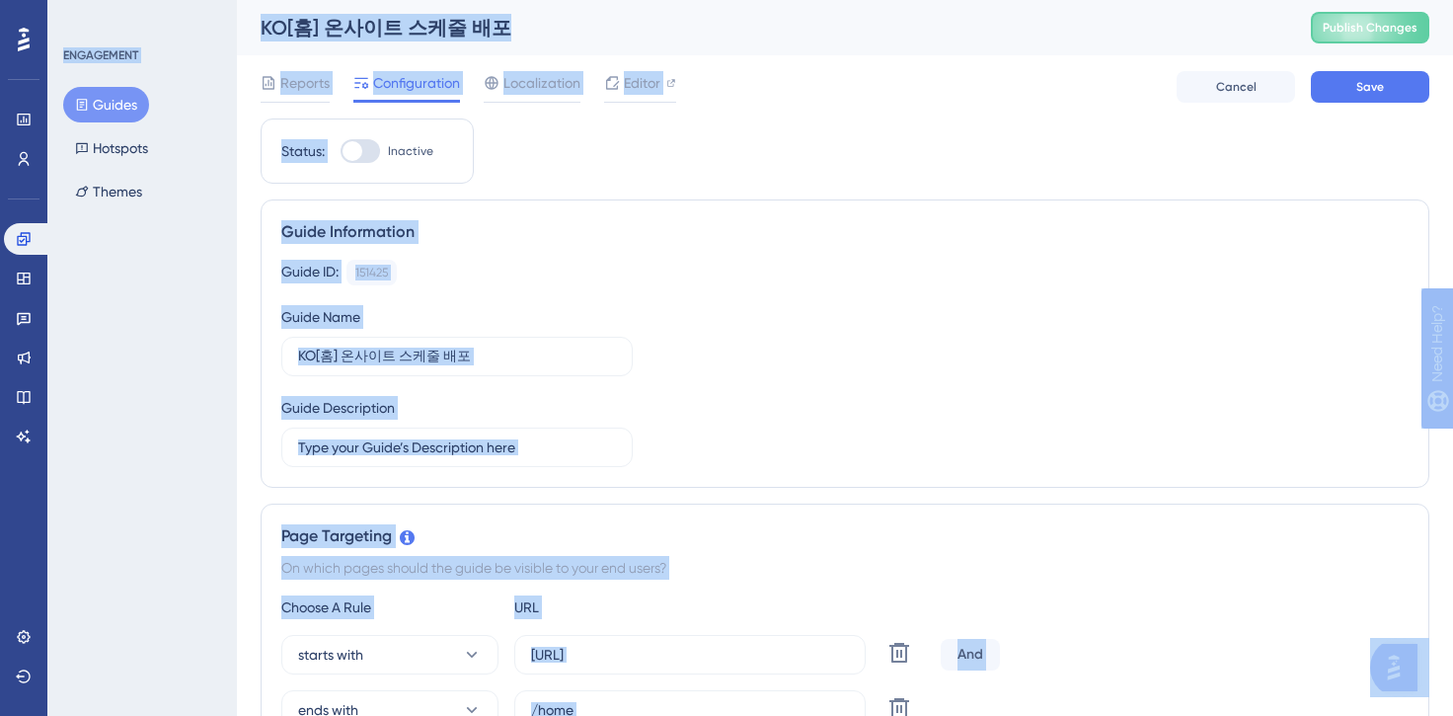
click at [346, 44] on div "KO[홈] 온사이트 스케줄 배포 Publish Changes" at bounding box center [845, 27] width 1216 height 55
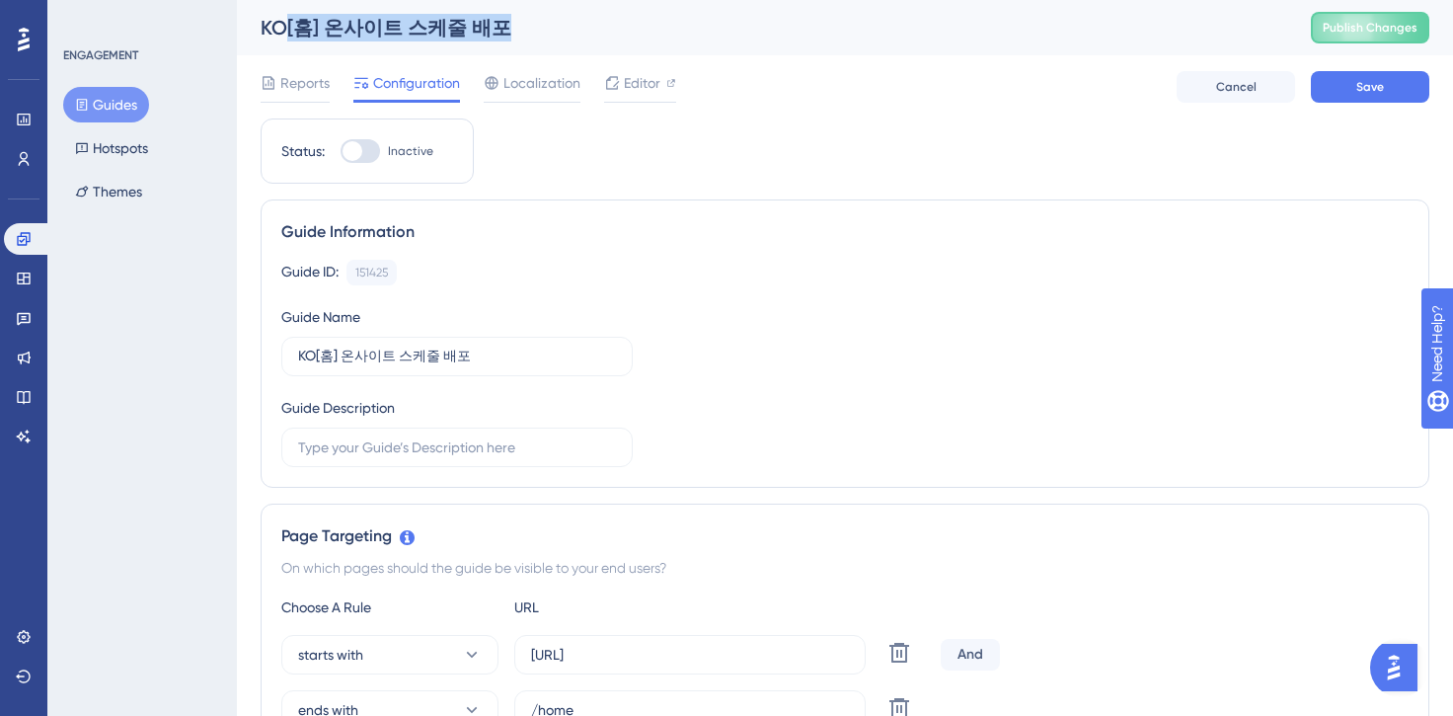
drag, startPoint x: 286, startPoint y: 29, endPoint x: 502, endPoint y: 29, distance: 216.1
click at [502, 29] on div "KO[홈] 온사이트 스케줄 배포" at bounding box center [761, 28] width 1001 height 28
copy div "[홈] 온사이트 스케줄 배포"
click at [1369, 91] on span "Save" at bounding box center [1370, 87] width 28 height 16
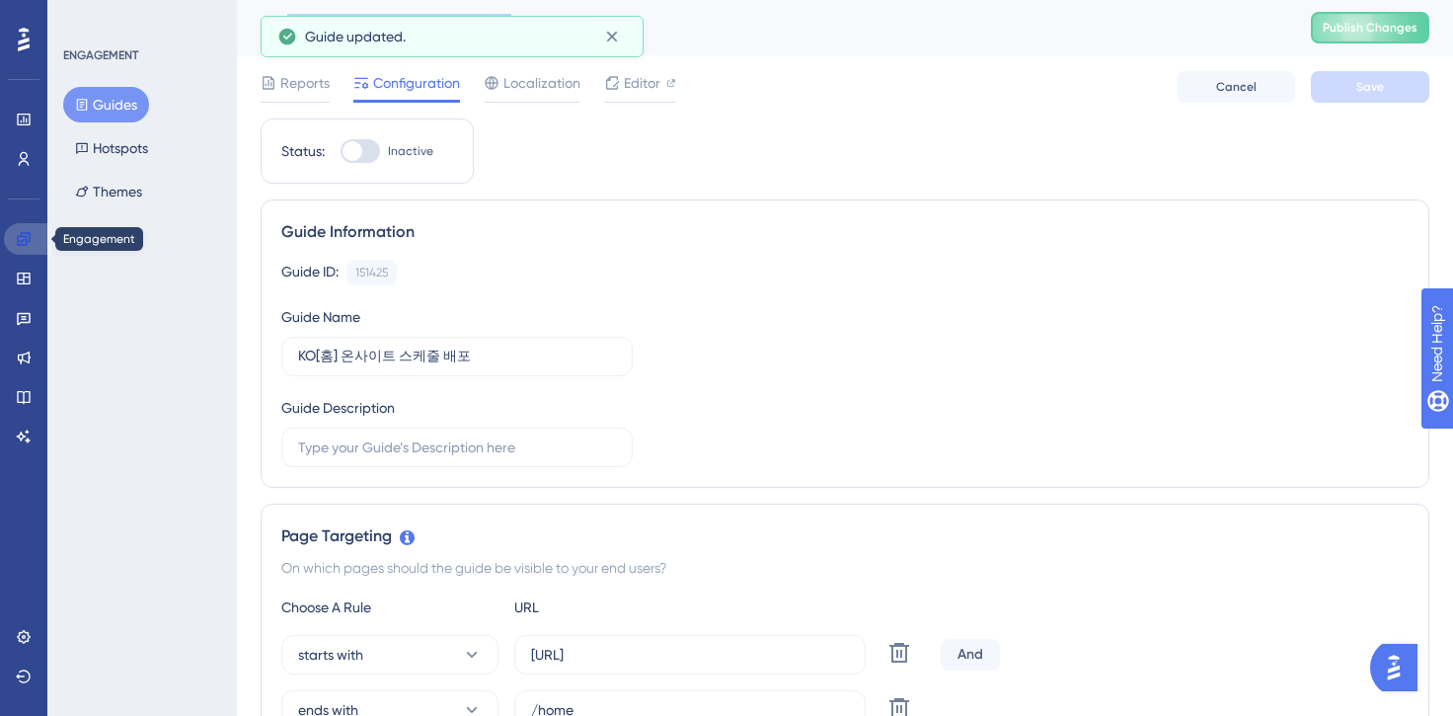
click at [35, 239] on link at bounding box center [27, 239] width 47 height 32
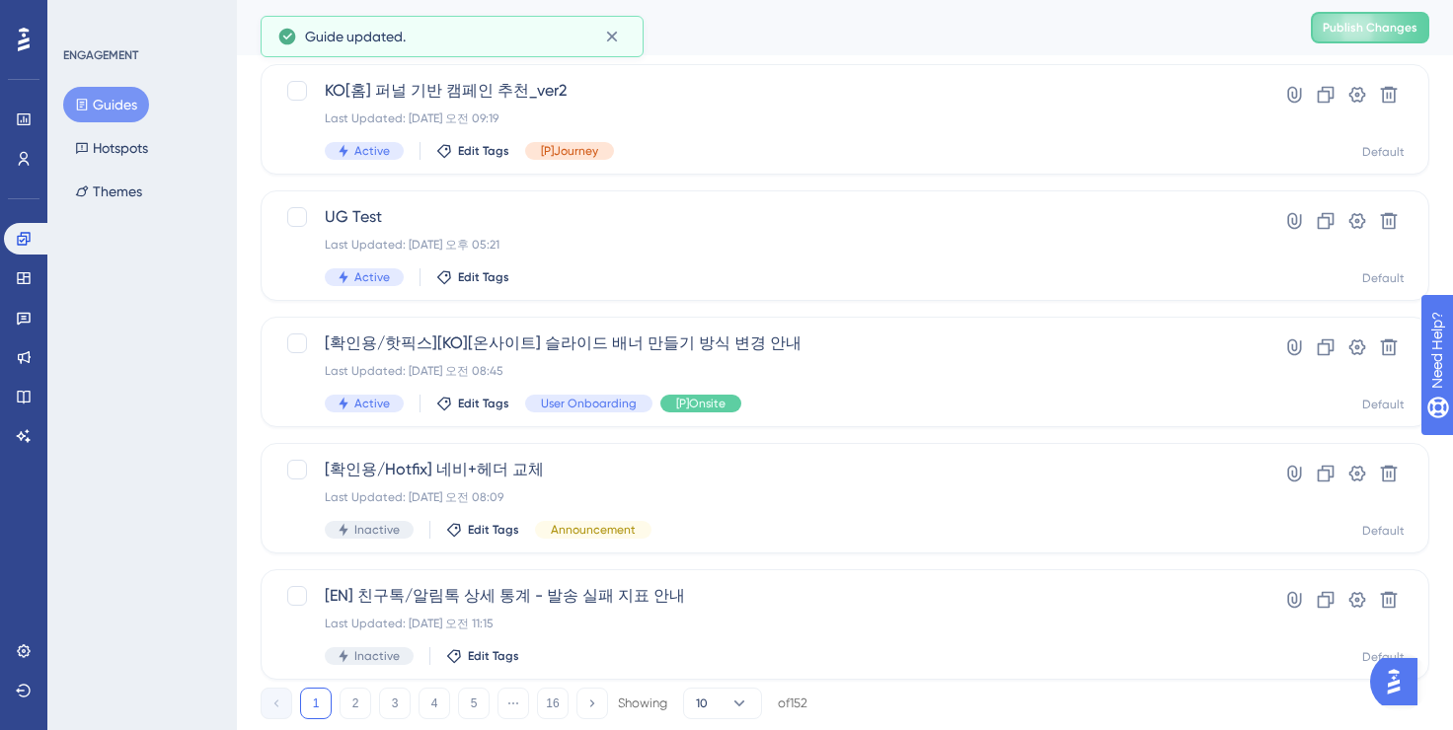
scroll to position [750, 0]
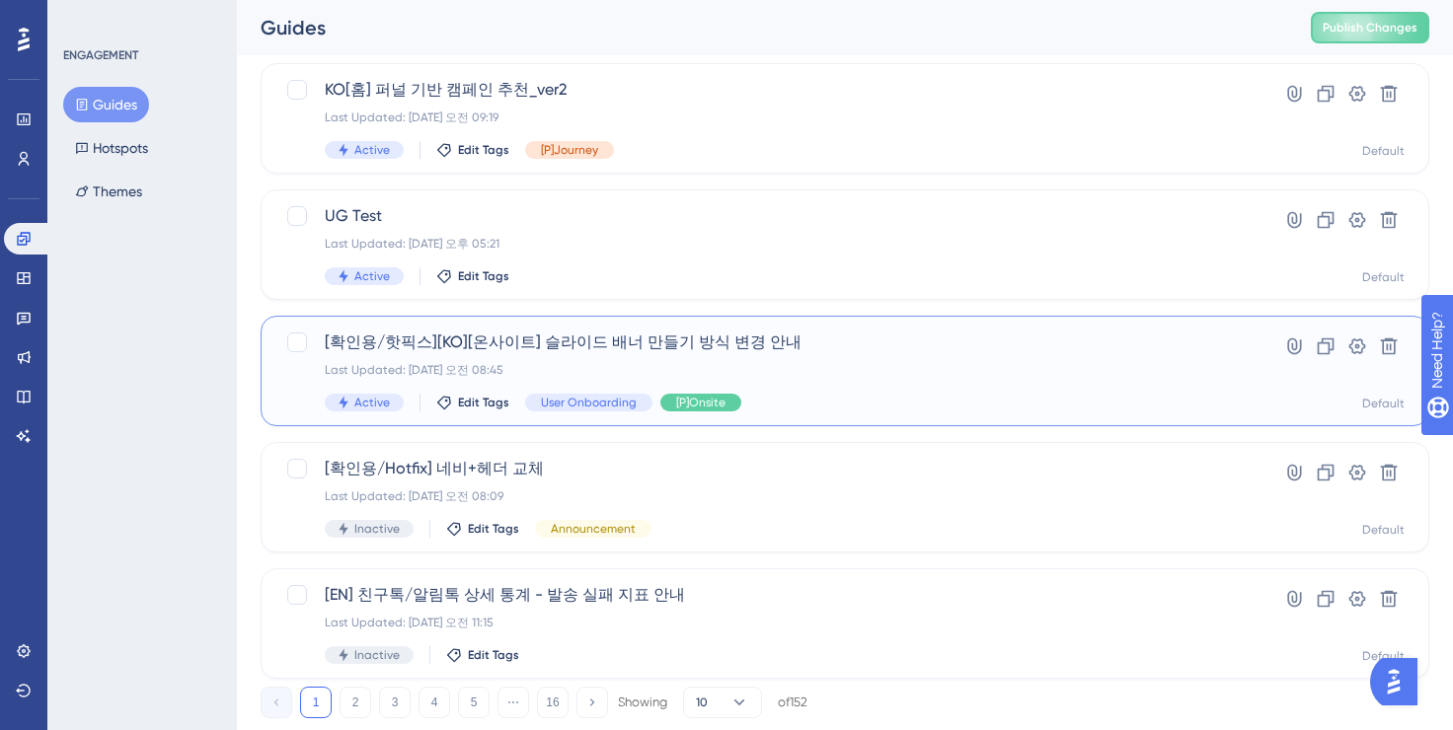
click at [683, 351] on span "[확인용/핫픽스][KO][온사이트] 슬라이드 배너 만들기 방식 변경 안내" at bounding box center [766, 343] width 882 height 24
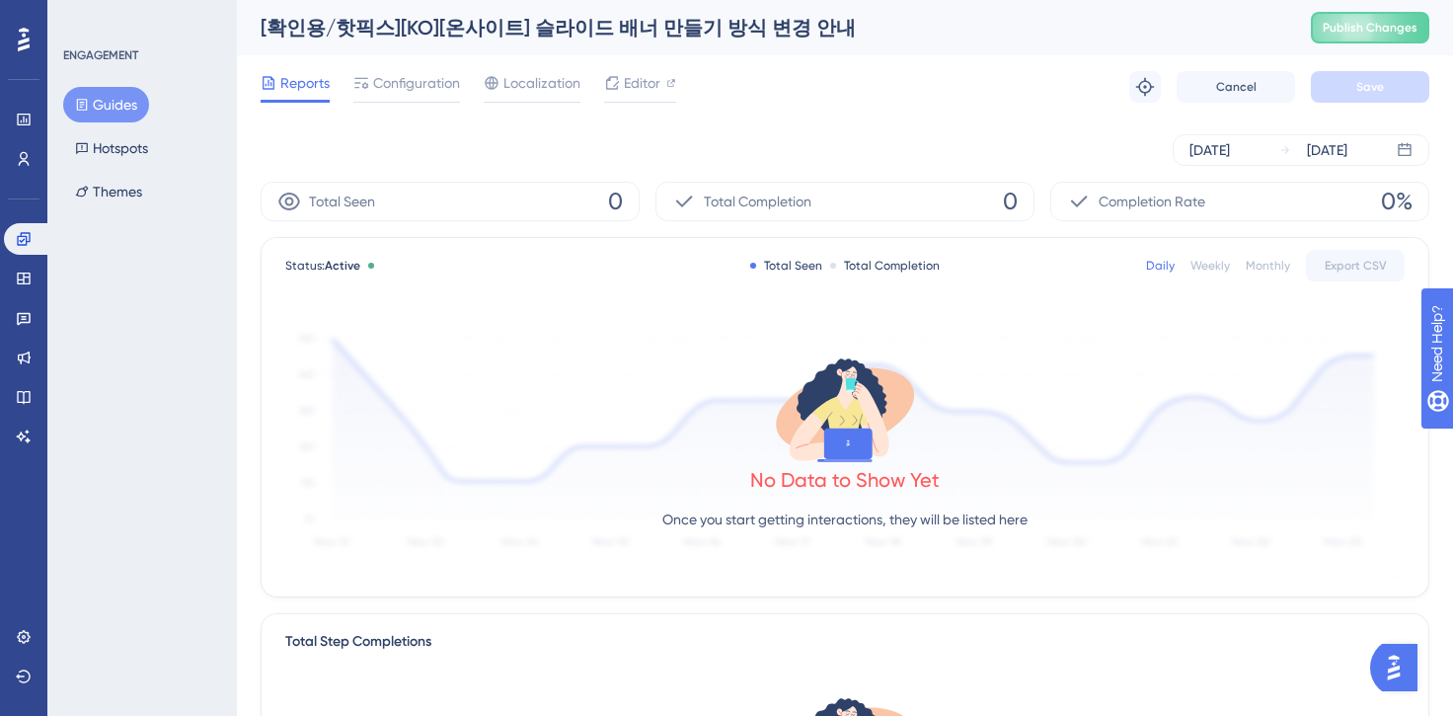
click at [112, 107] on button "Guides" at bounding box center [106, 105] width 86 height 36
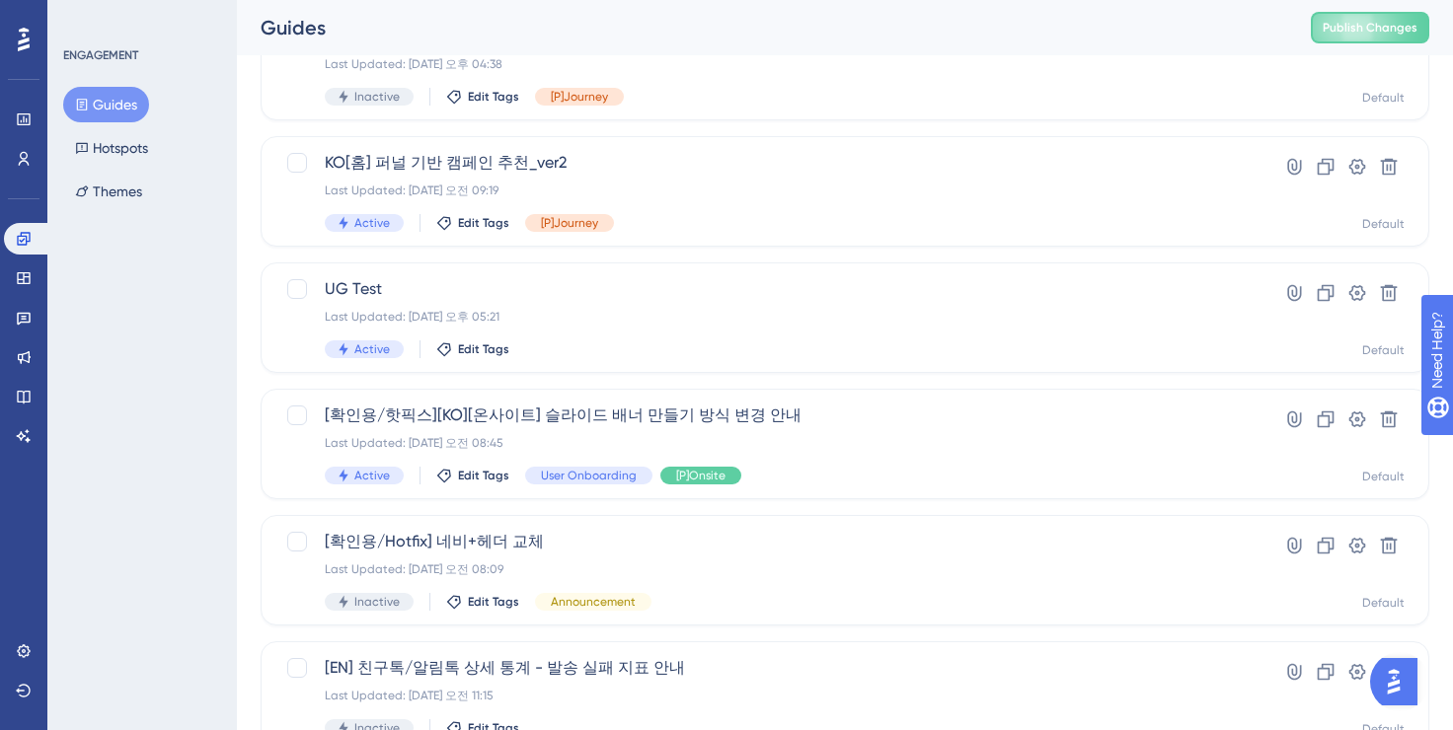
scroll to position [801, 0]
